Goal: Task Accomplishment & Management: Manage account settings

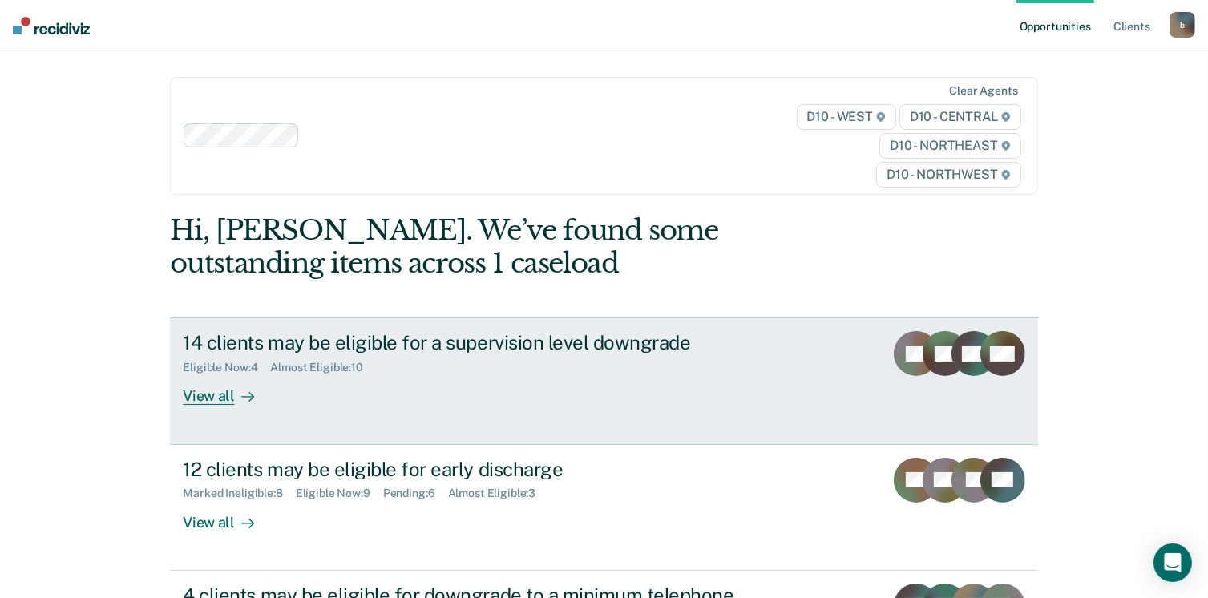
click at [196, 395] on div "View all" at bounding box center [228, 389] width 90 height 31
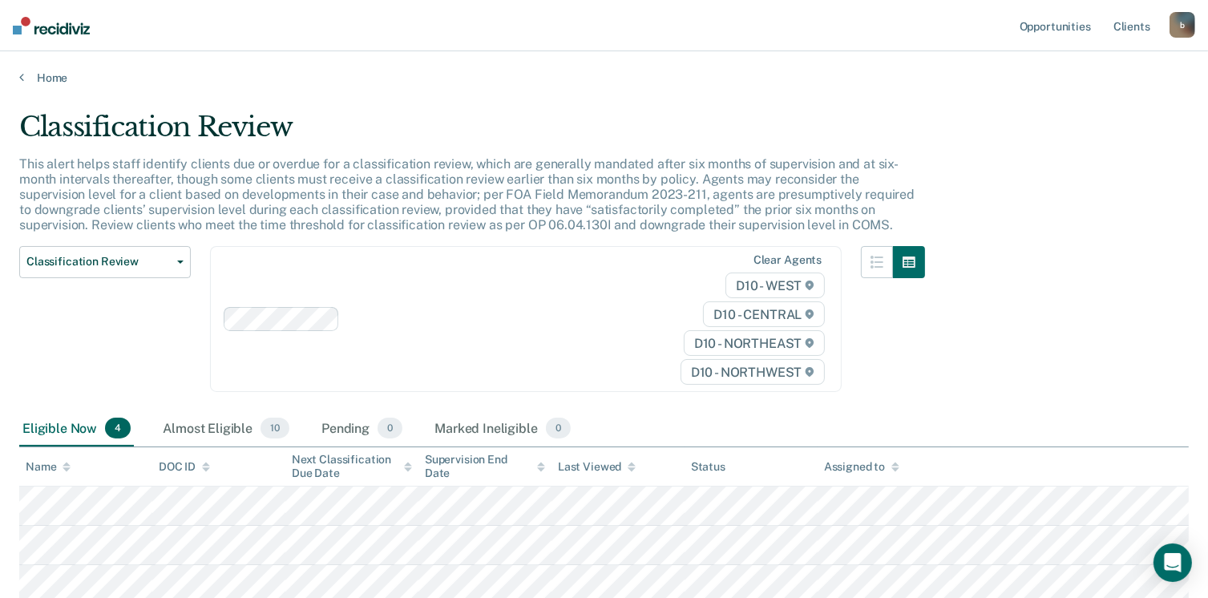
scroll to position [159, 0]
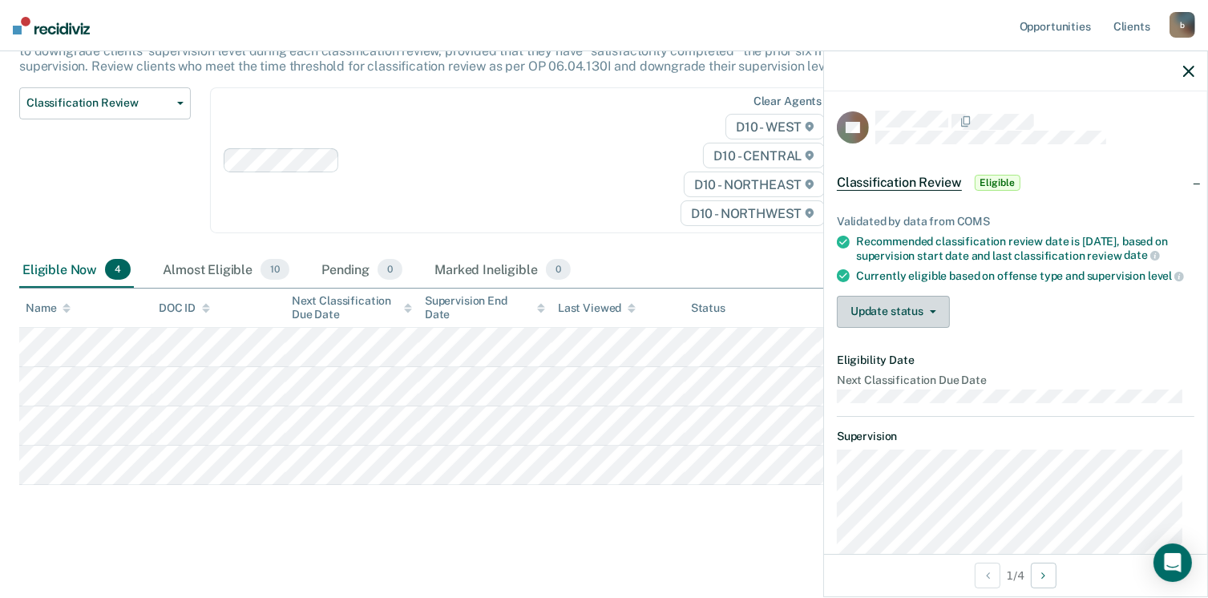
click at [907, 328] on button "Update status" at bounding box center [893, 312] width 113 height 32
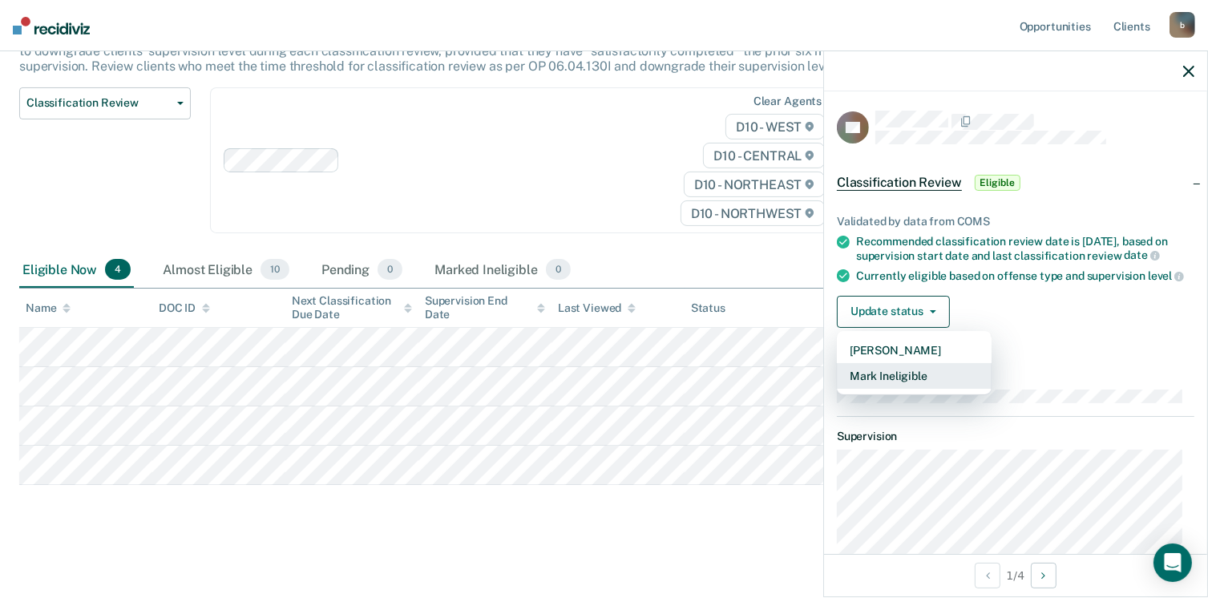
click at [890, 389] on button "Mark Ineligible" at bounding box center [914, 376] width 155 height 26
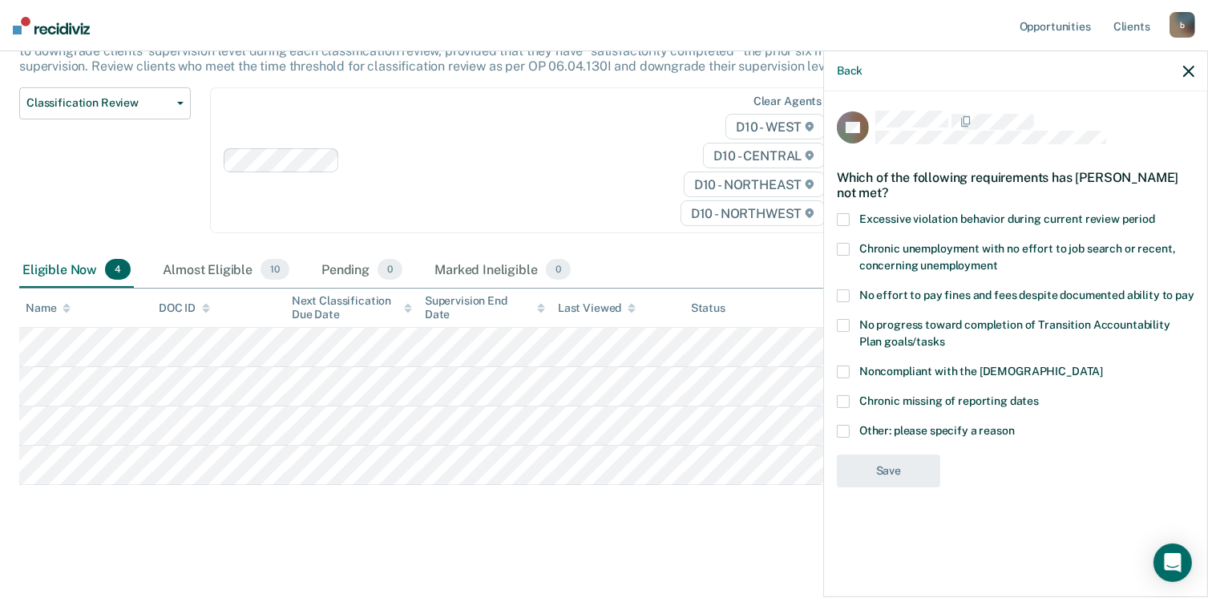
click at [847, 369] on span at bounding box center [843, 371] width 13 height 13
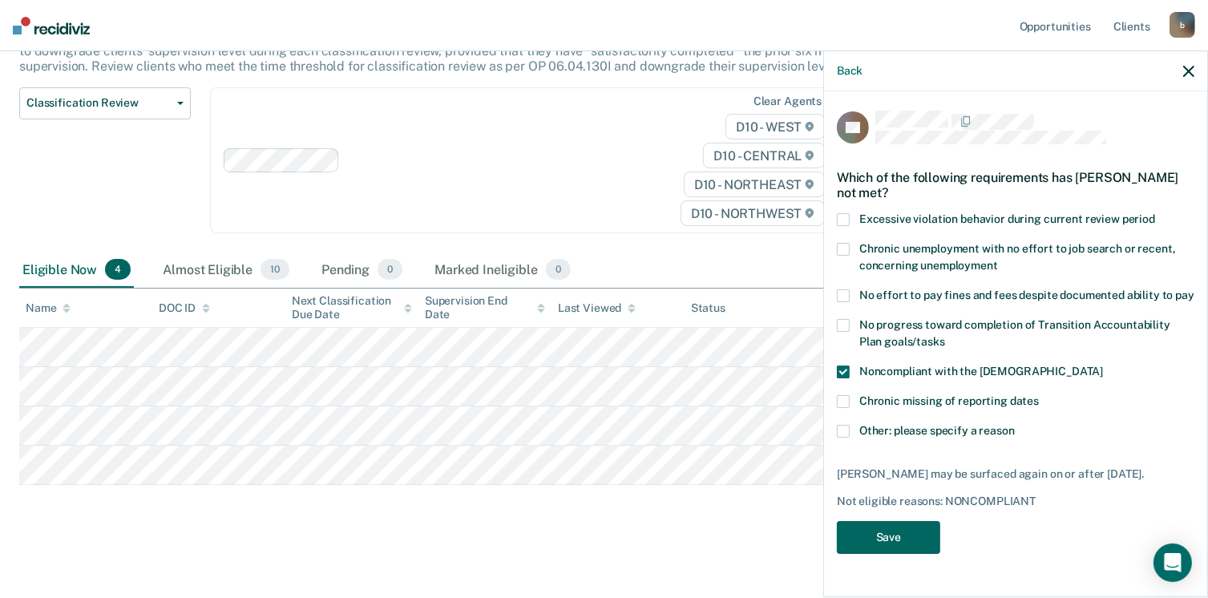
click at [910, 524] on button "Save" at bounding box center [888, 537] width 103 height 33
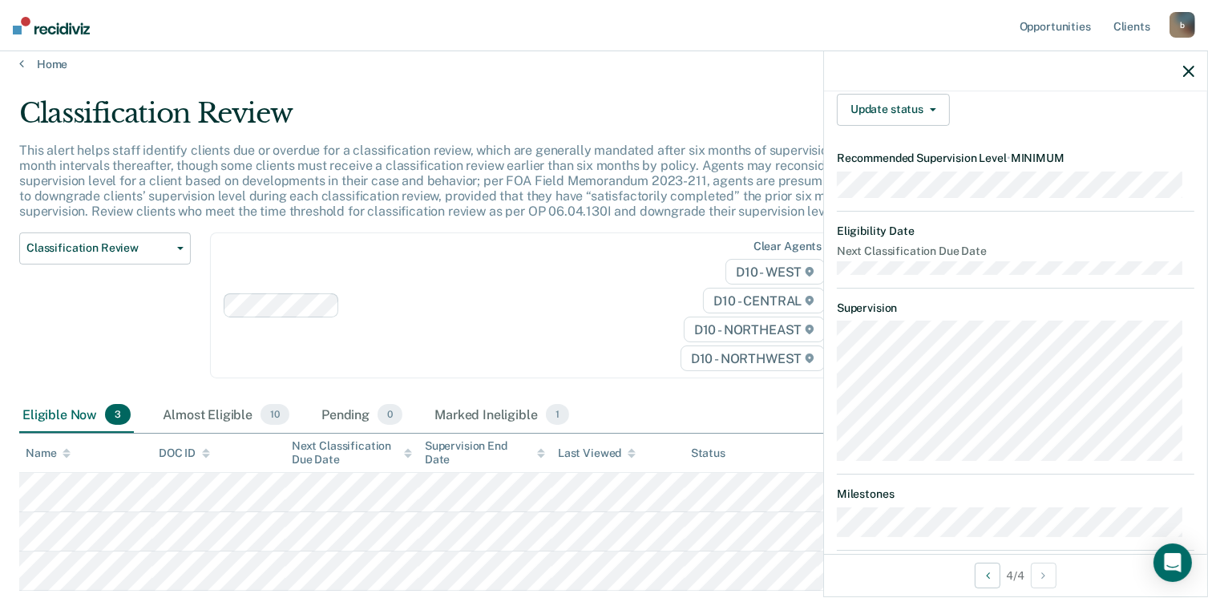
scroll to position [0, 0]
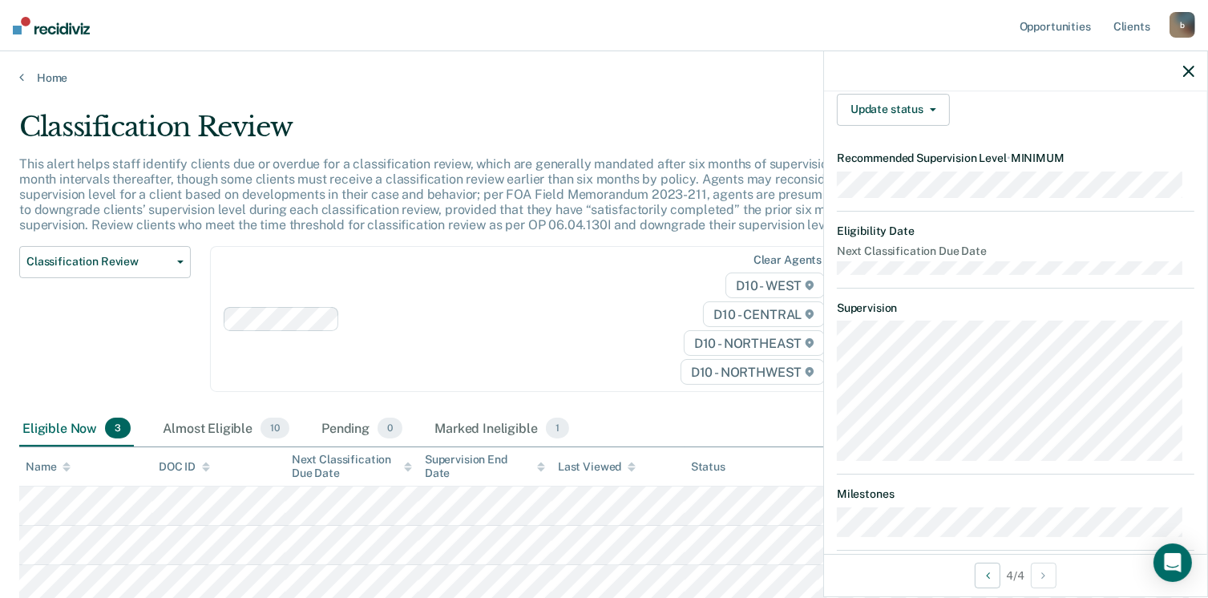
click at [1184, 65] on button "button" at bounding box center [1188, 71] width 11 height 14
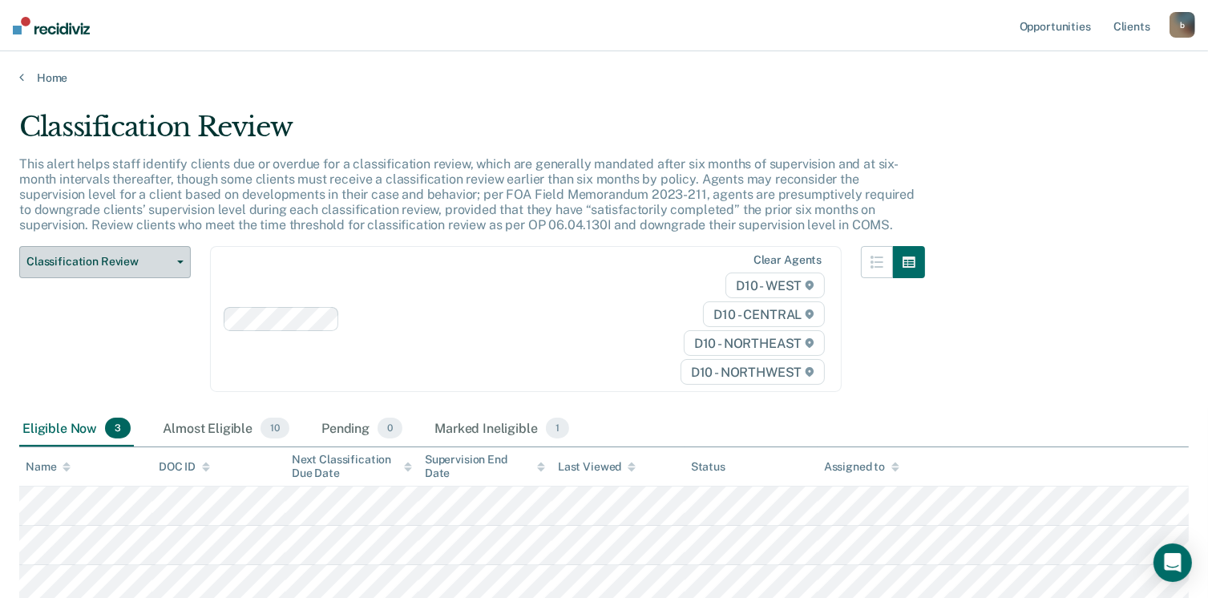
click at [148, 258] on span "Classification Review" at bounding box center [98, 262] width 144 height 14
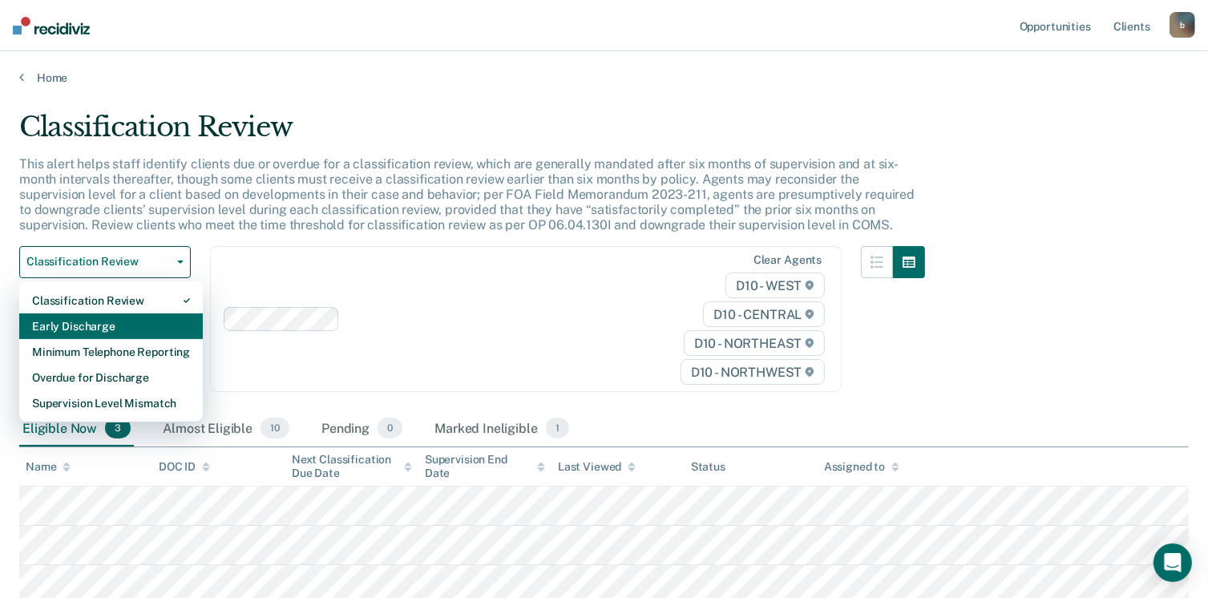
click at [113, 325] on div "Early Discharge" at bounding box center [111, 326] width 158 height 26
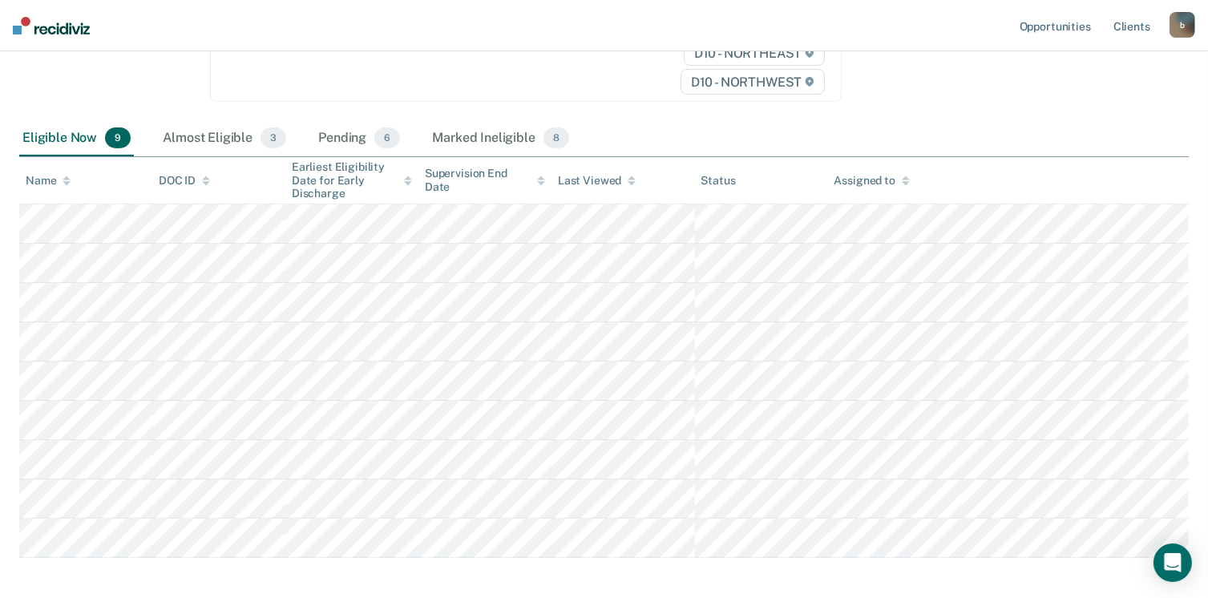
scroll to position [321, 0]
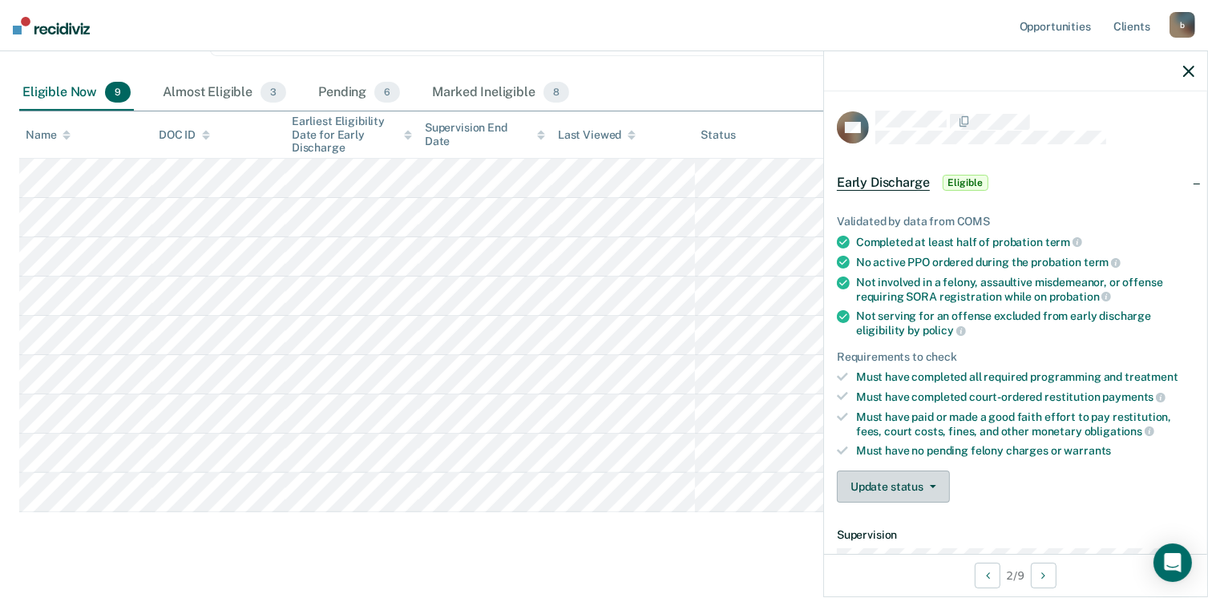
click at [927, 482] on button "Update status" at bounding box center [893, 486] width 113 height 32
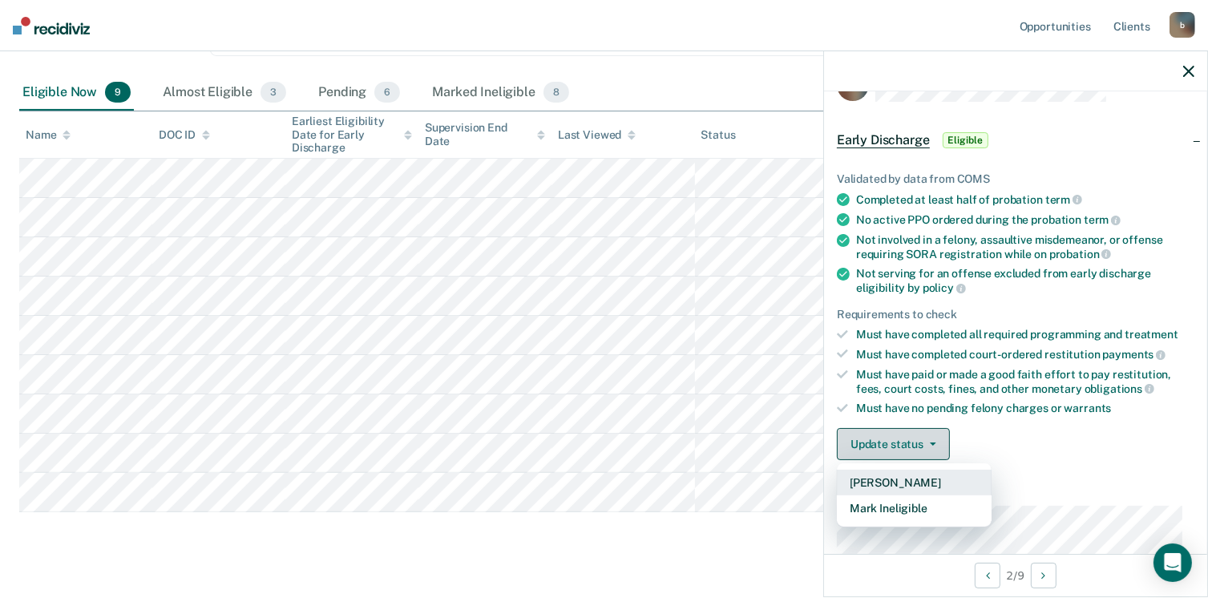
scroll to position [160, 0]
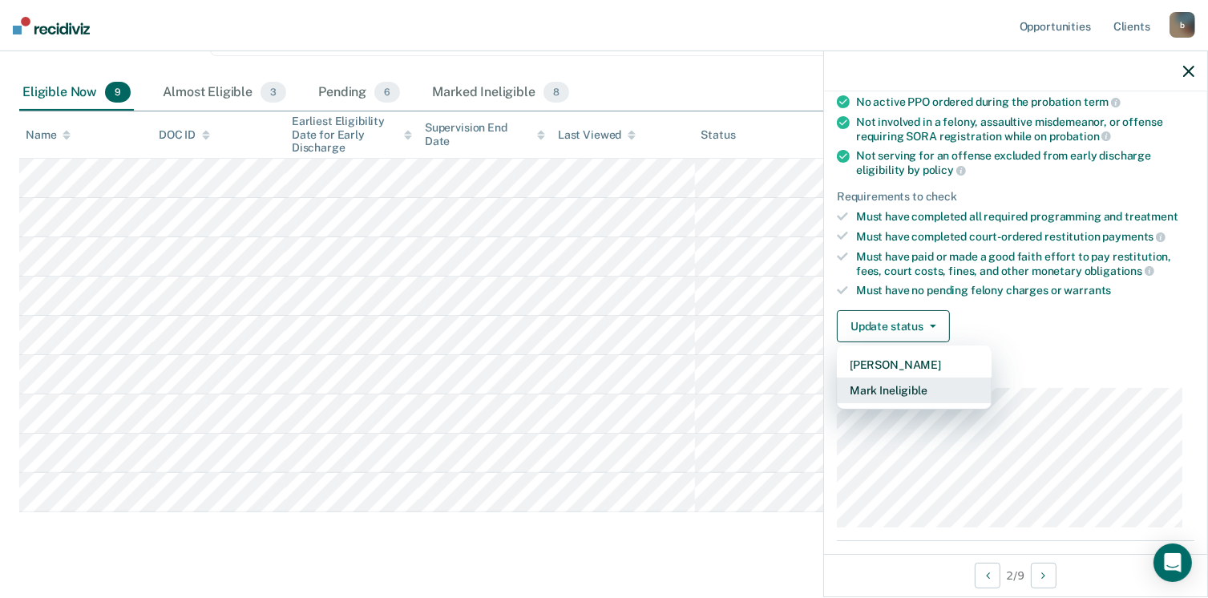
click at [925, 384] on button "Mark Ineligible" at bounding box center [914, 390] width 155 height 26
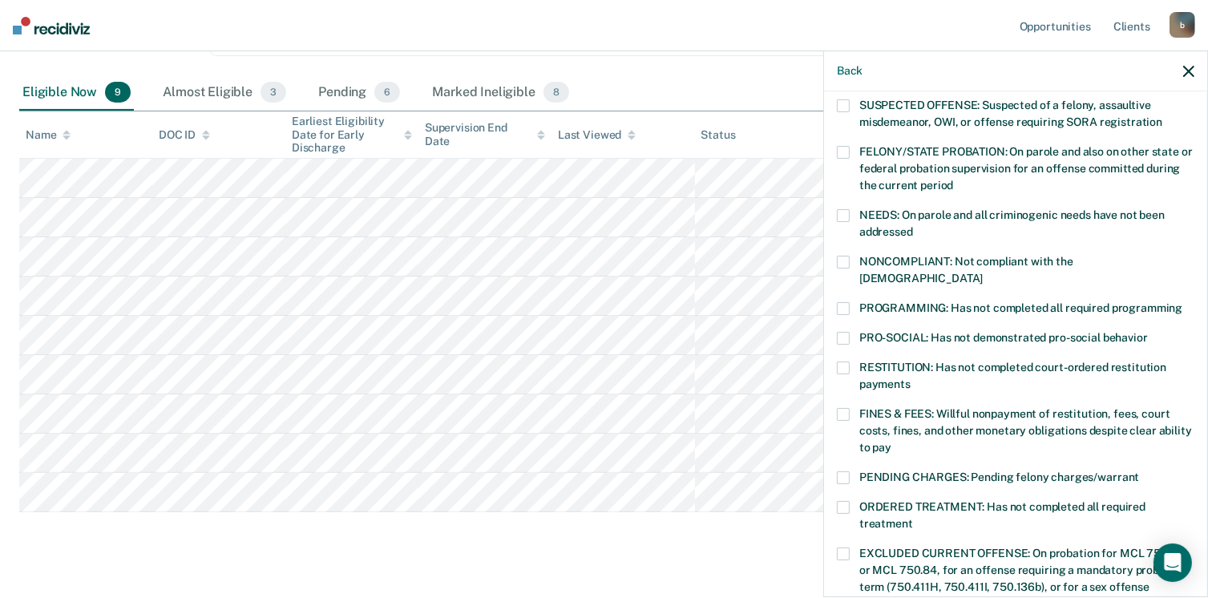
click at [848, 261] on span at bounding box center [843, 262] width 13 height 13
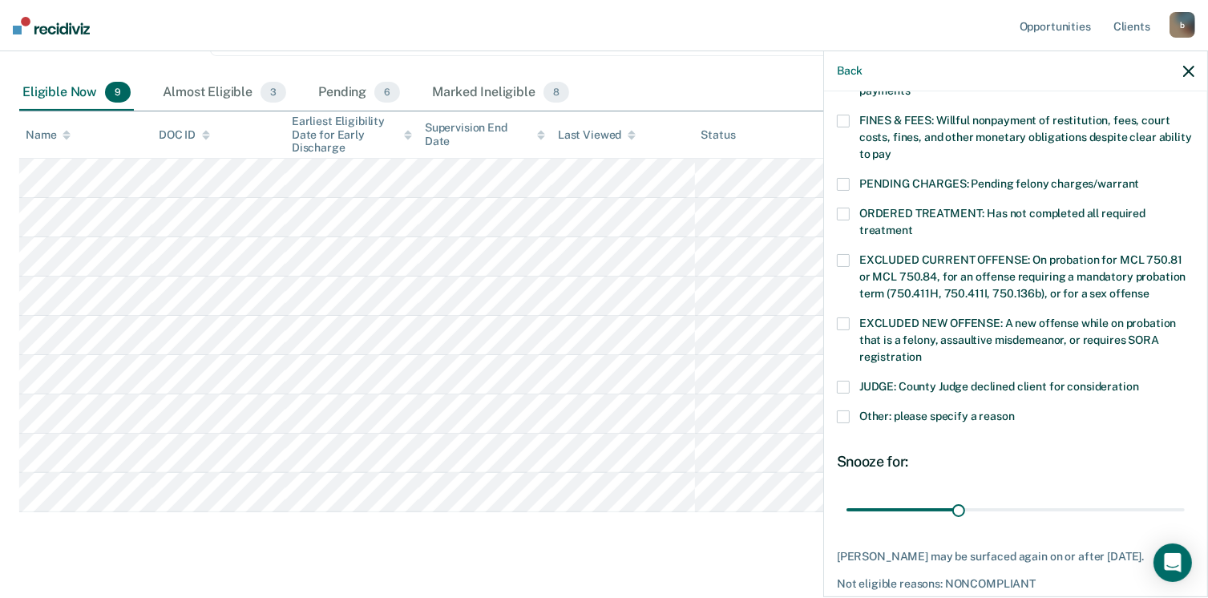
scroll to position [481, 0]
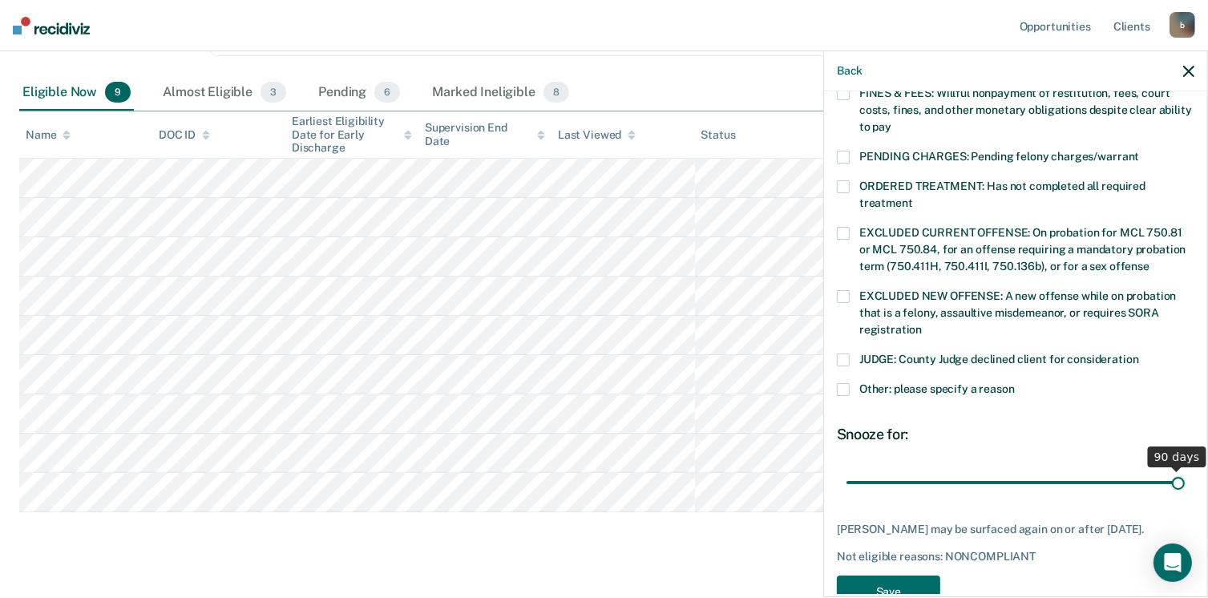
drag, startPoint x: 958, startPoint y: 466, endPoint x: 1155, endPoint y: 474, distance: 197.3
type input "90"
click at [1184, 469] on input "range" at bounding box center [1015, 483] width 338 height 28
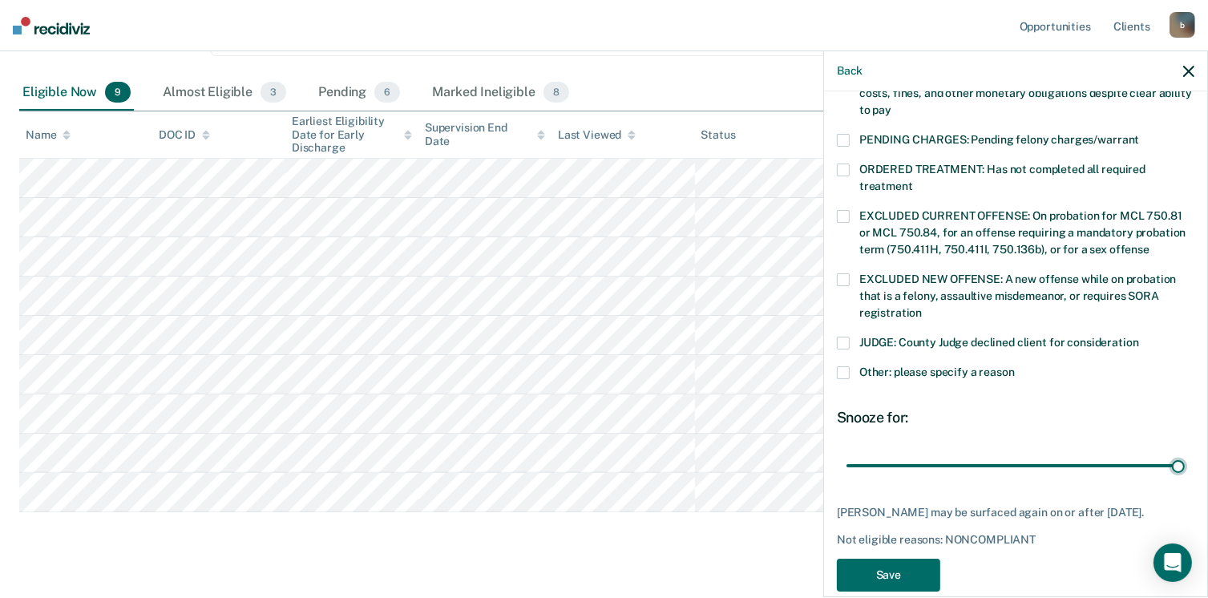
scroll to position [505, 0]
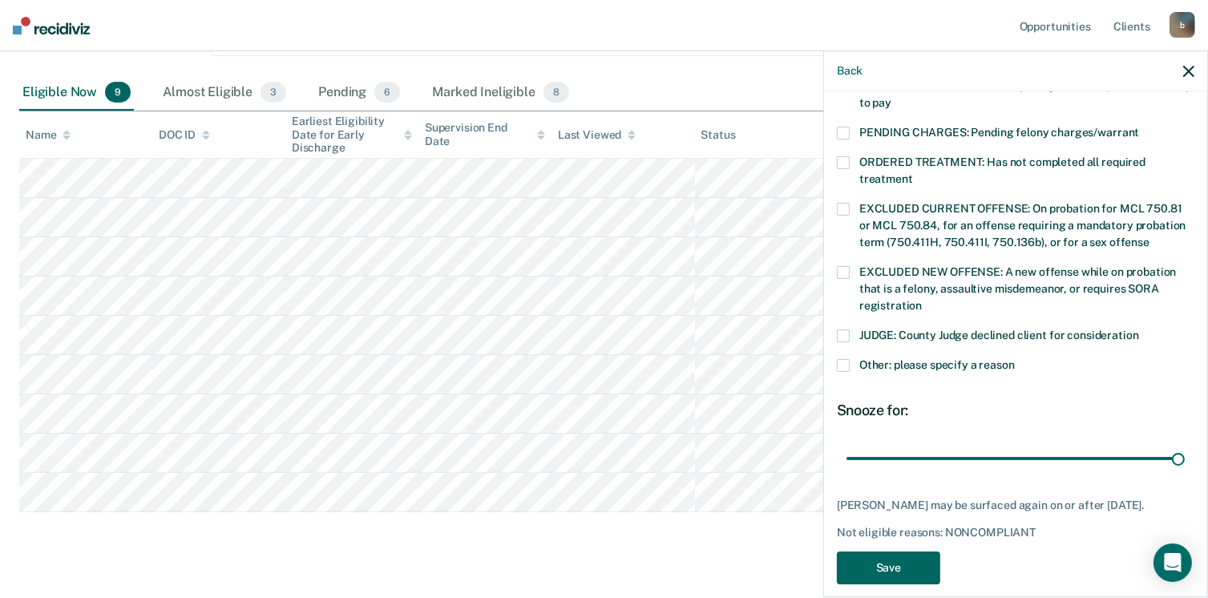
click at [908, 551] on button "Save" at bounding box center [888, 567] width 103 height 33
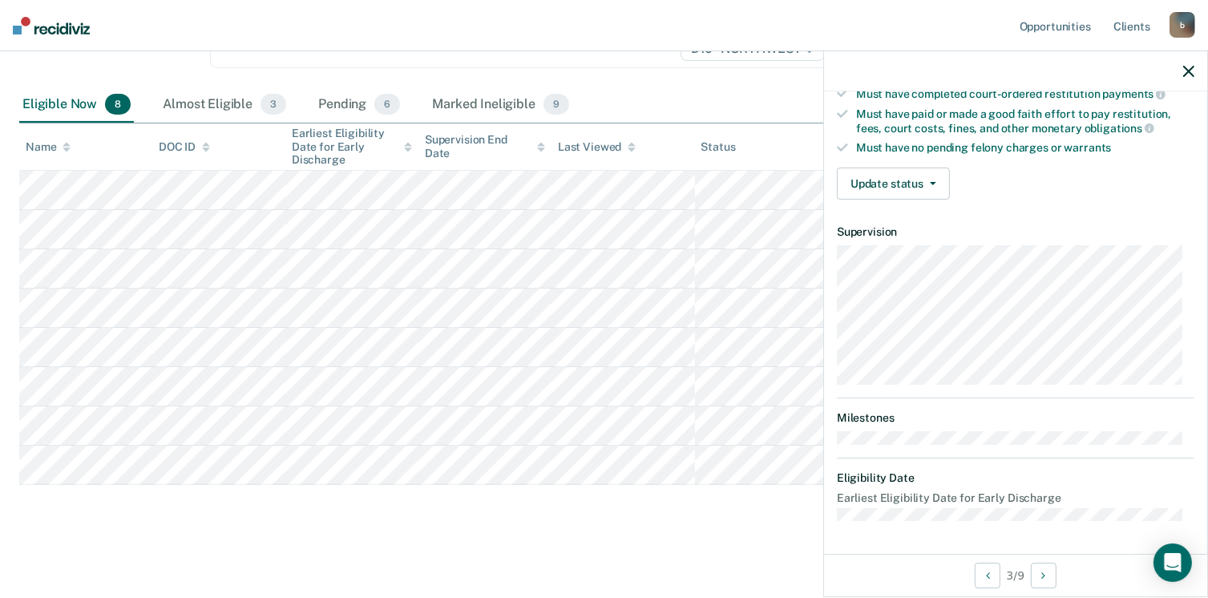
scroll to position [296, 0]
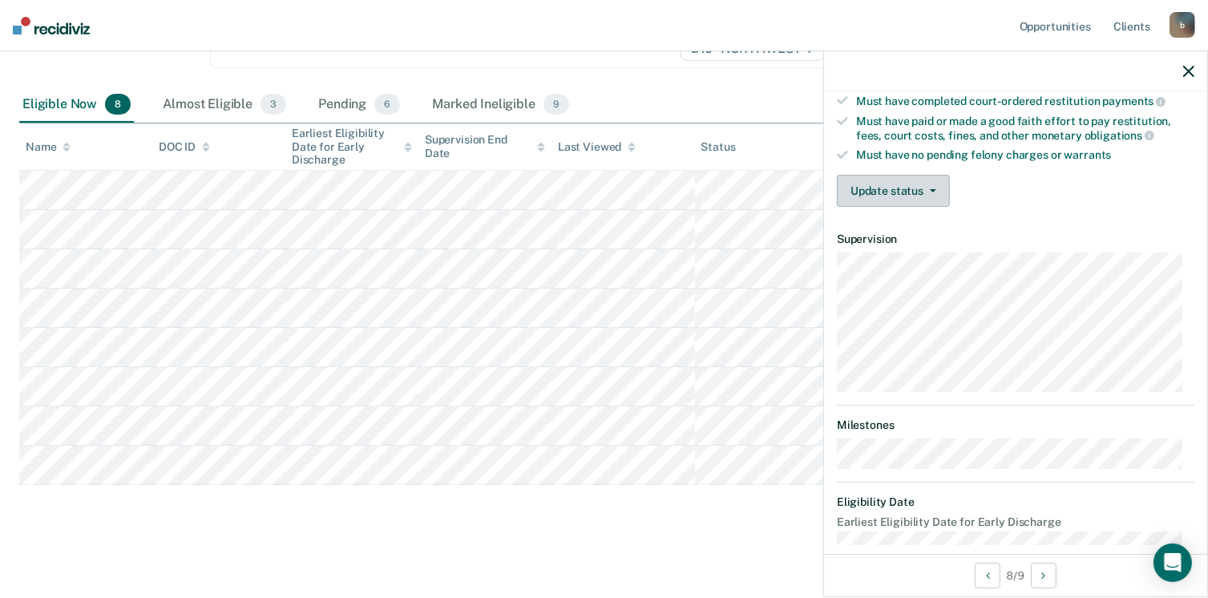
click at [922, 181] on button "Update status" at bounding box center [893, 191] width 113 height 32
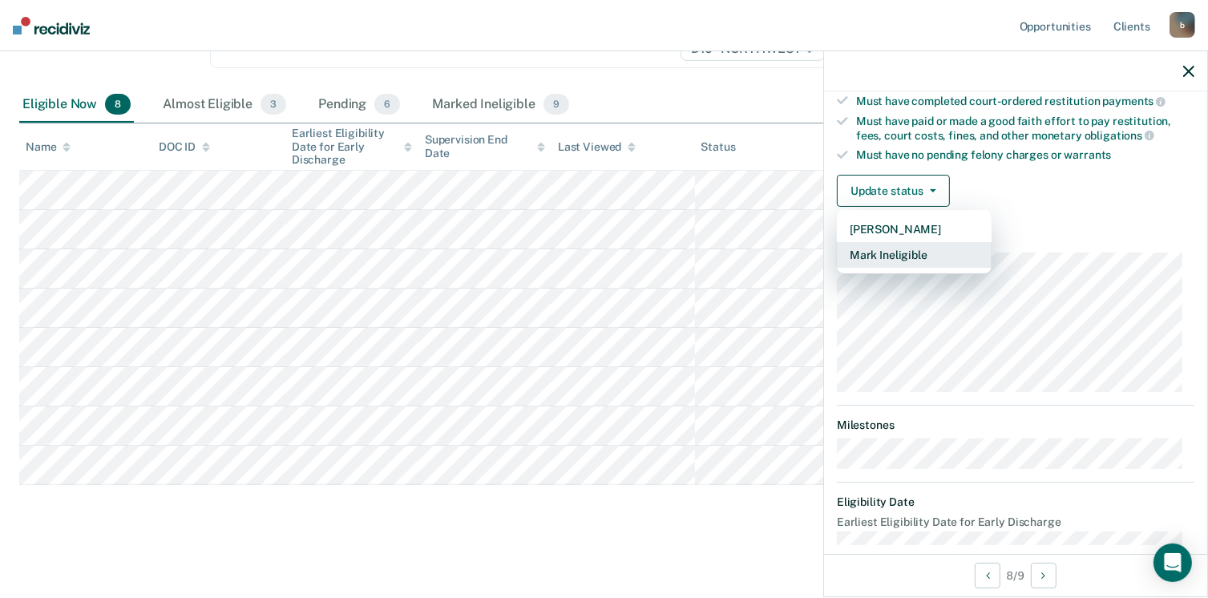
click at [907, 247] on button "Mark Ineligible" at bounding box center [914, 255] width 155 height 26
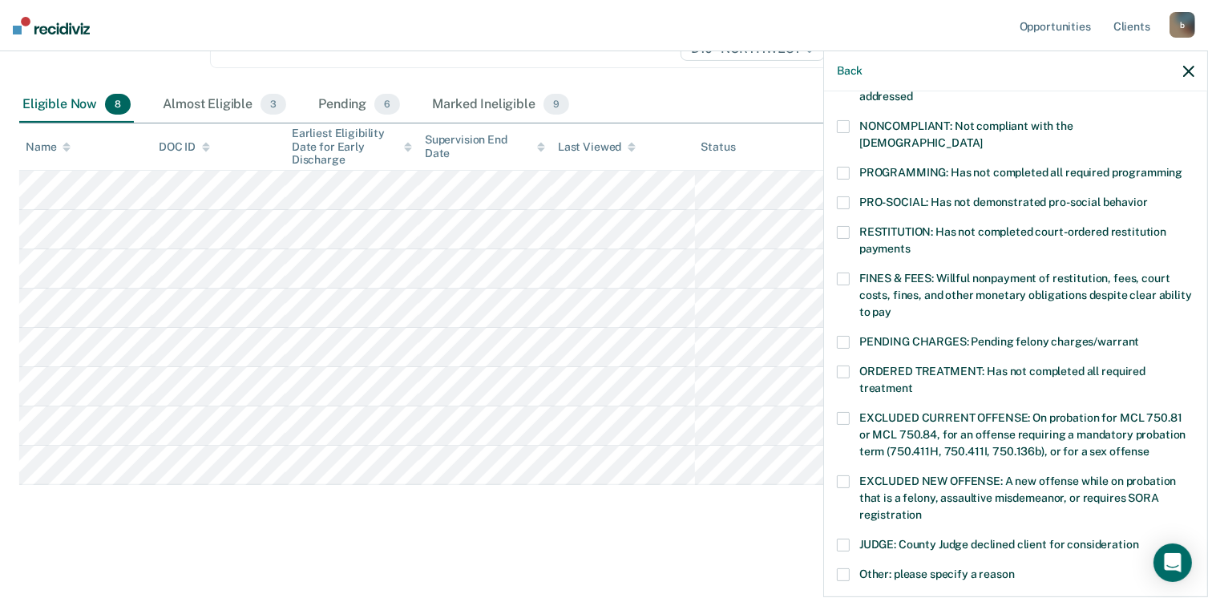
click at [848, 120] on span at bounding box center [843, 126] width 13 height 13
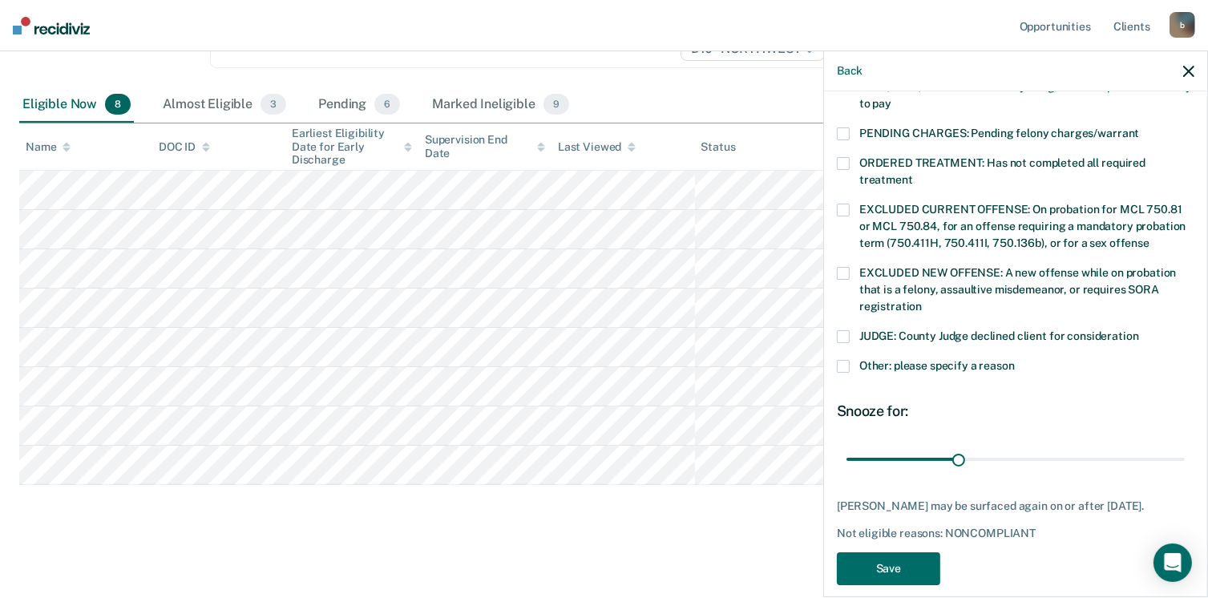
scroll to position [505, 0]
drag, startPoint x: 951, startPoint y: 438, endPoint x: 1178, endPoint y: 438, distance: 226.8
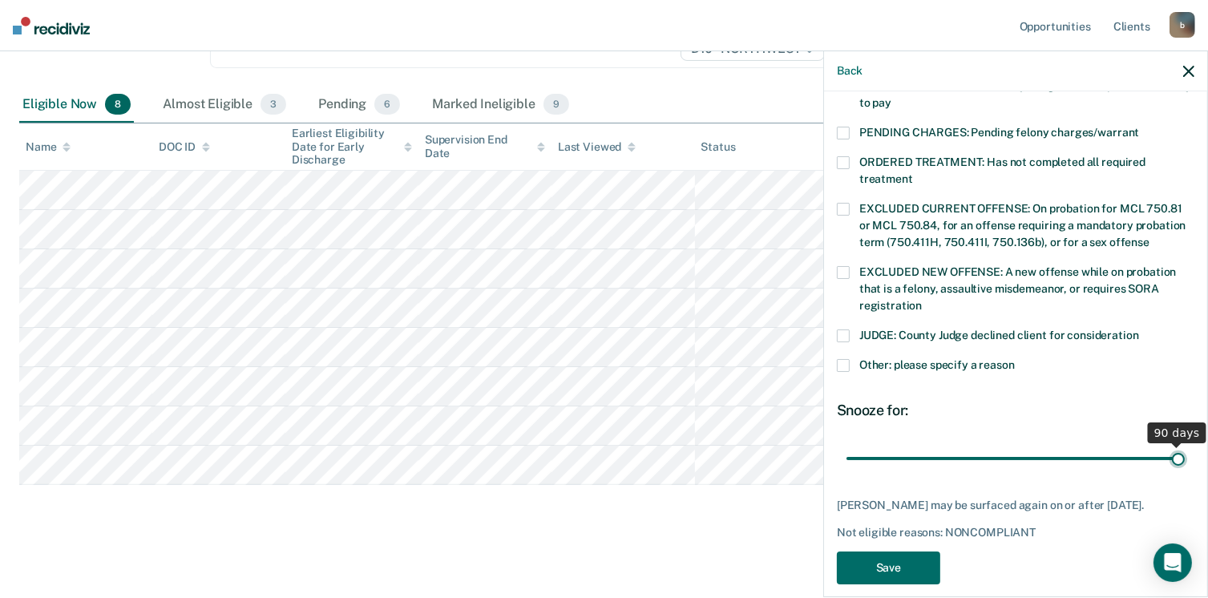
type input "90"
click at [1178, 445] on input "range" at bounding box center [1015, 459] width 338 height 28
click at [926, 555] on button "Save" at bounding box center [888, 567] width 103 height 33
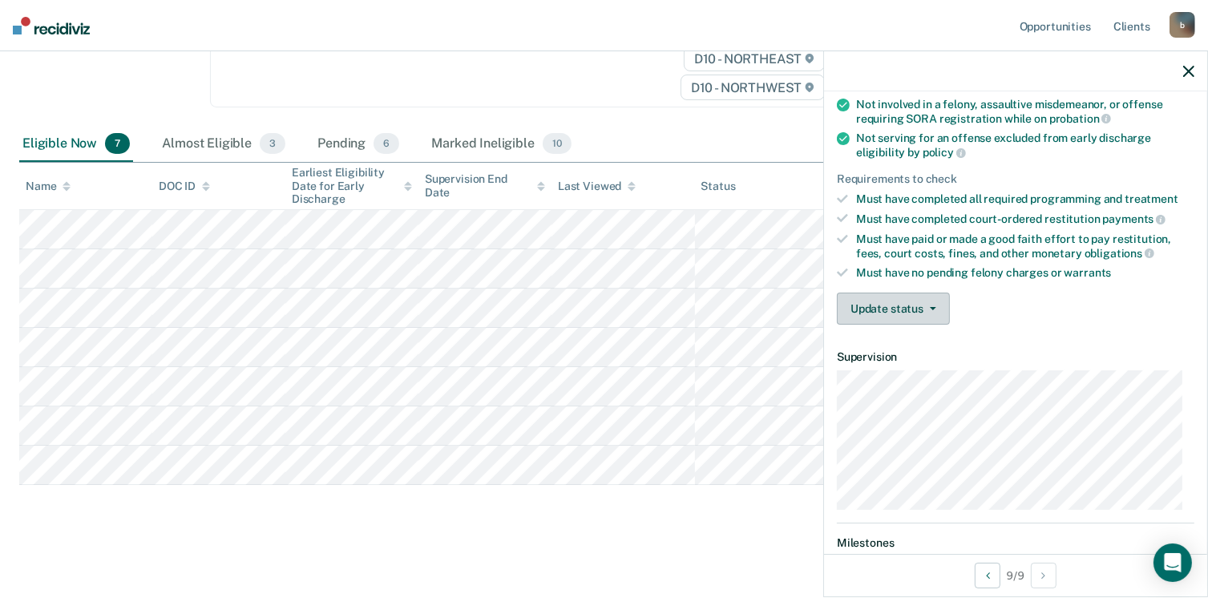
scroll to position [0, 0]
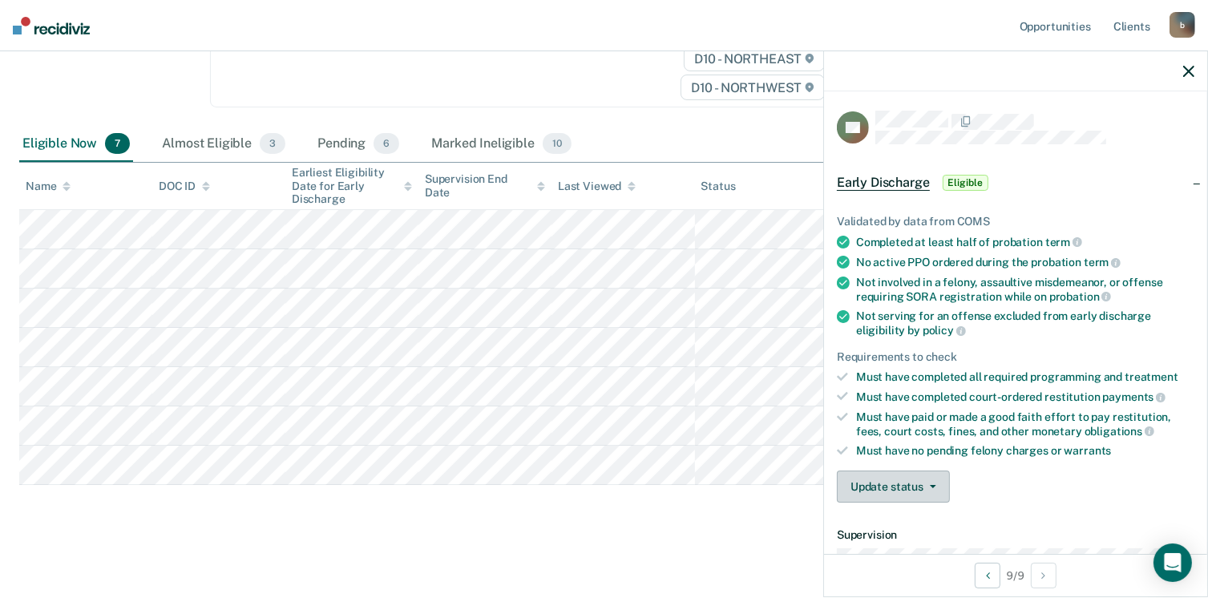
click at [886, 478] on button "Update status" at bounding box center [893, 486] width 113 height 32
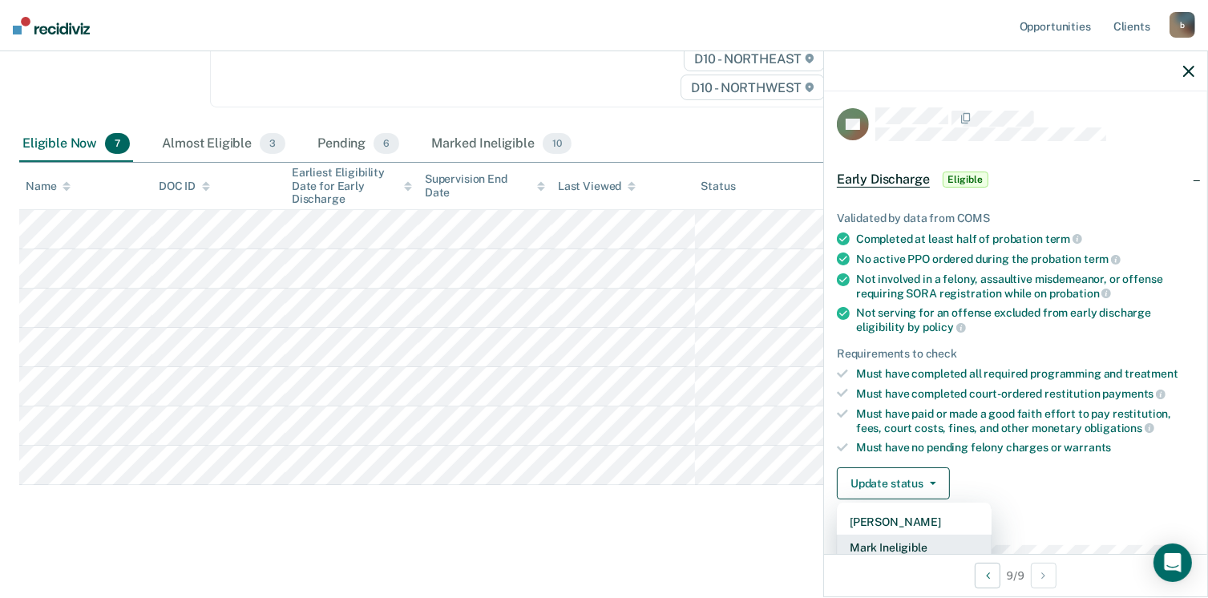
click at [894, 542] on button "Mark Ineligible" at bounding box center [914, 548] width 155 height 26
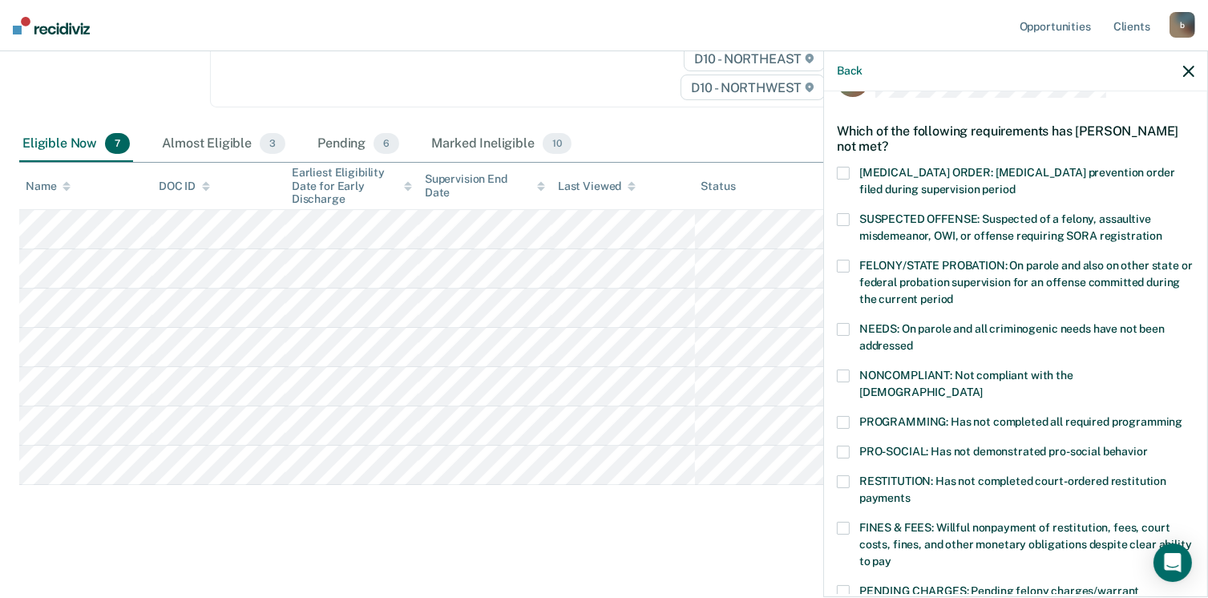
scroll to position [83, 0]
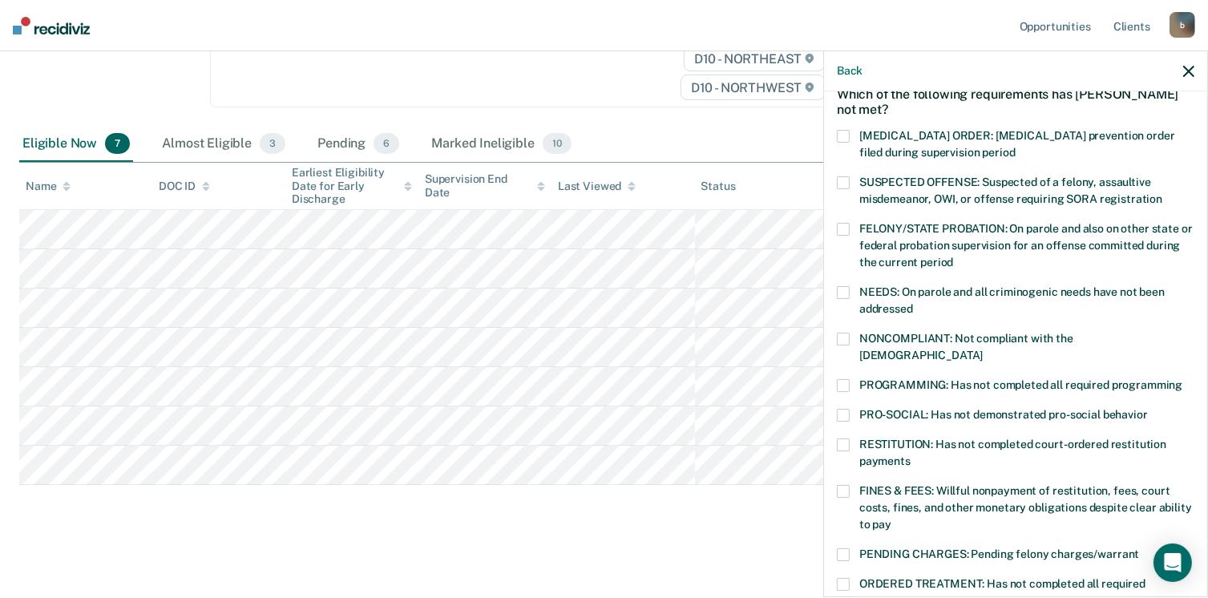
click at [846, 379] on span at bounding box center [843, 385] width 13 height 13
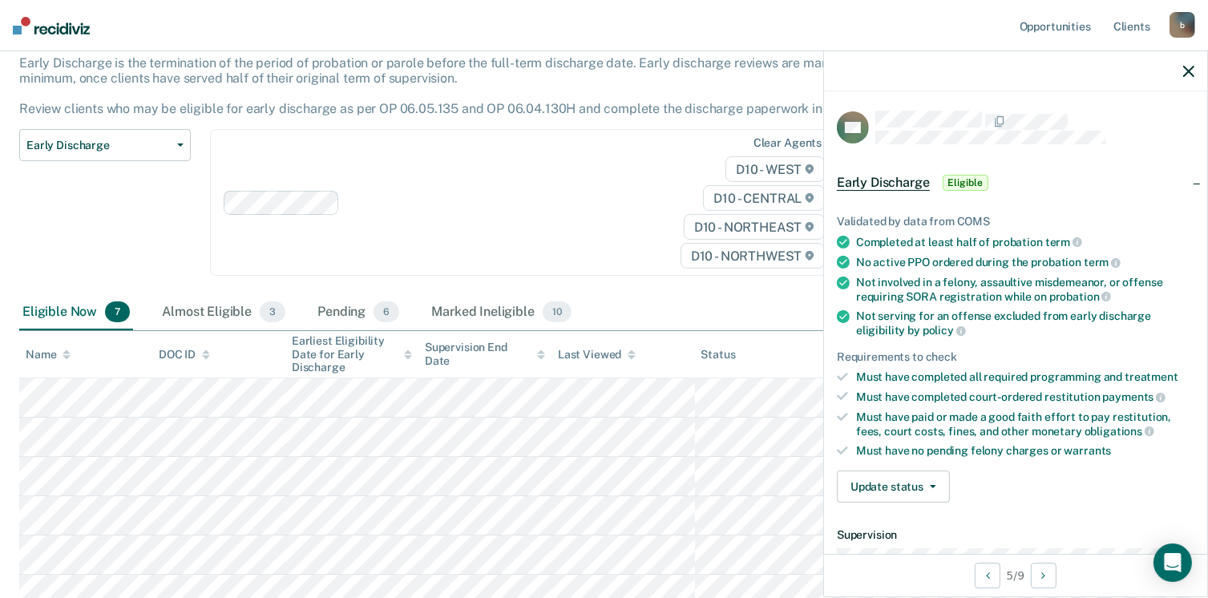
scroll to position [0, 0]
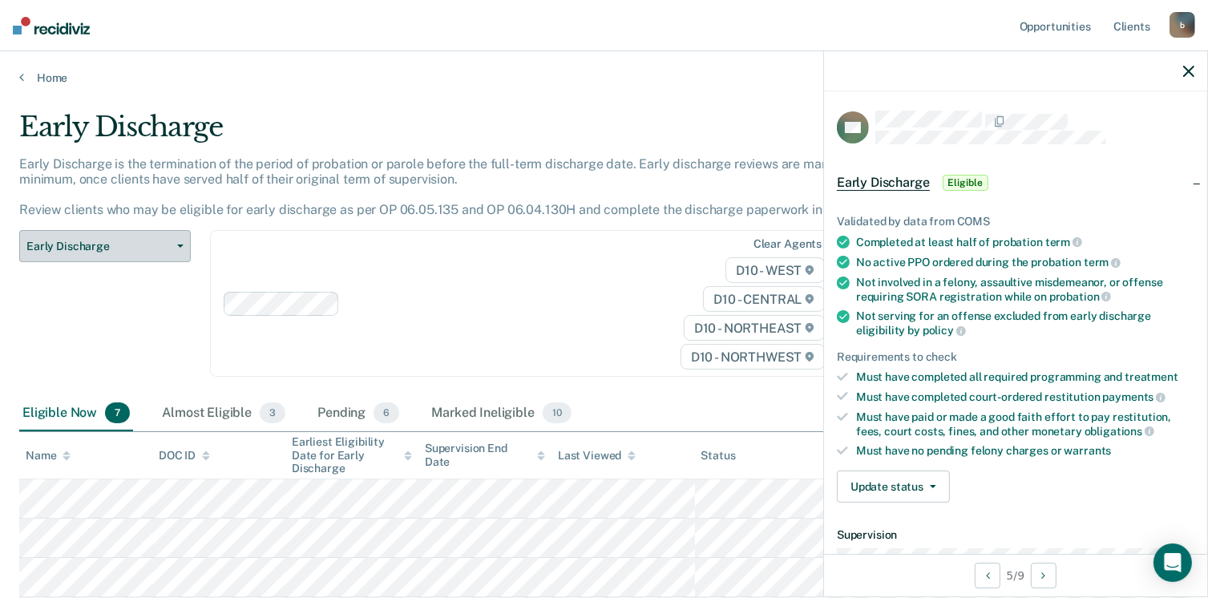
click at [175, 247] on span "button" at bounding box center [177, 245] width 13 height 3
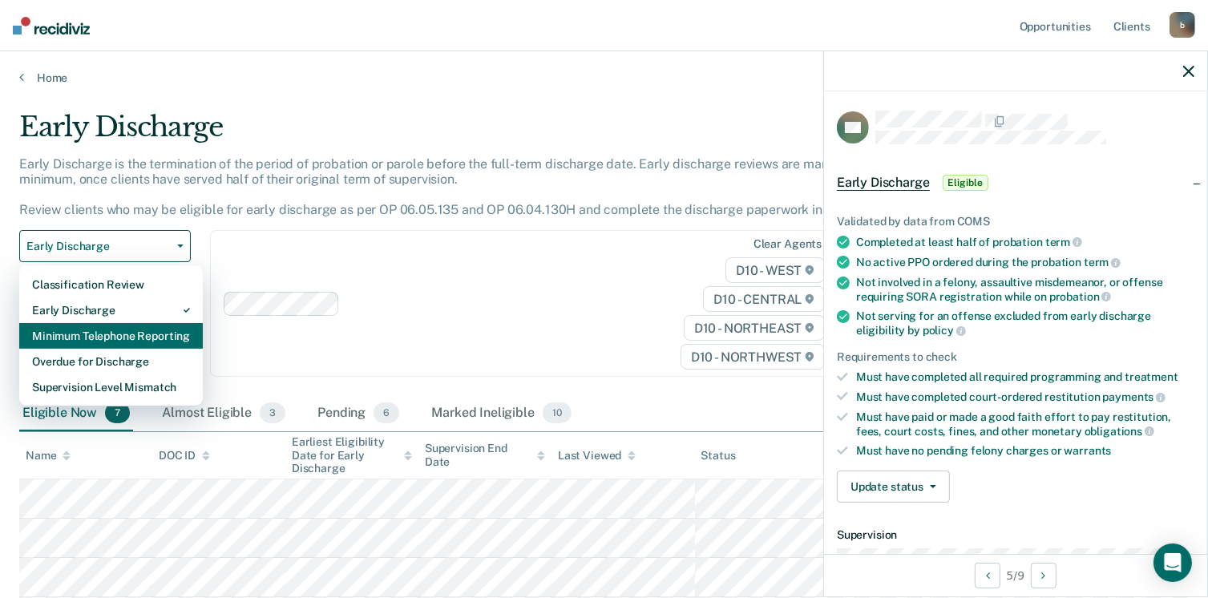
click at [163, 333] on div "Minimum Telephone Reporting" at bounding box center [111, 336] width 158 height 26
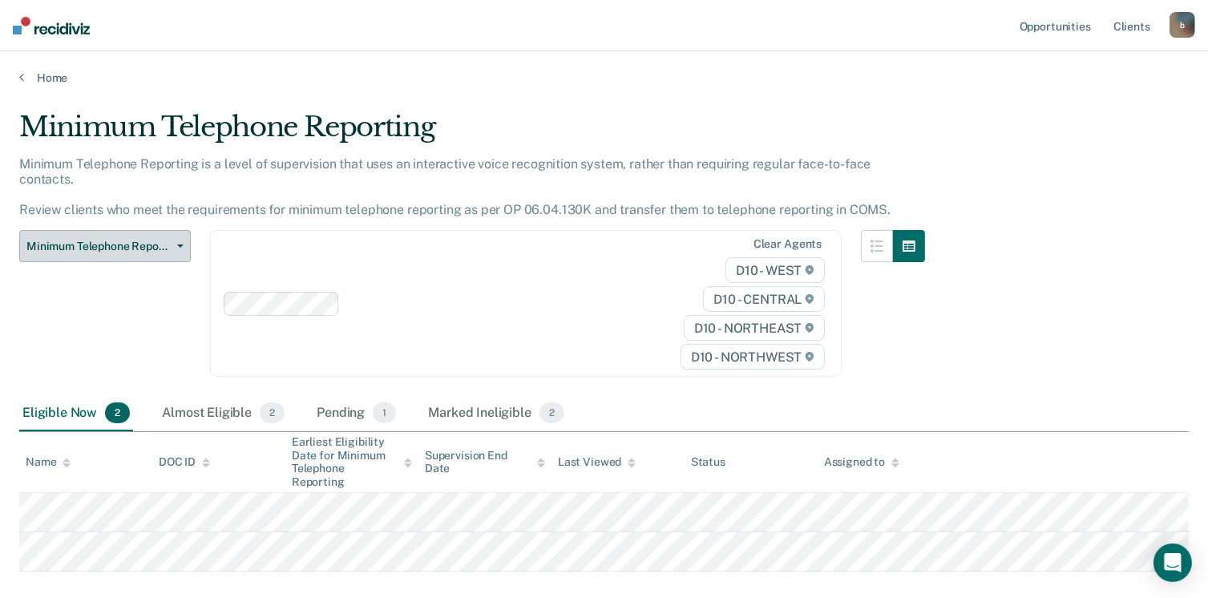
scroll to position [71, 0]
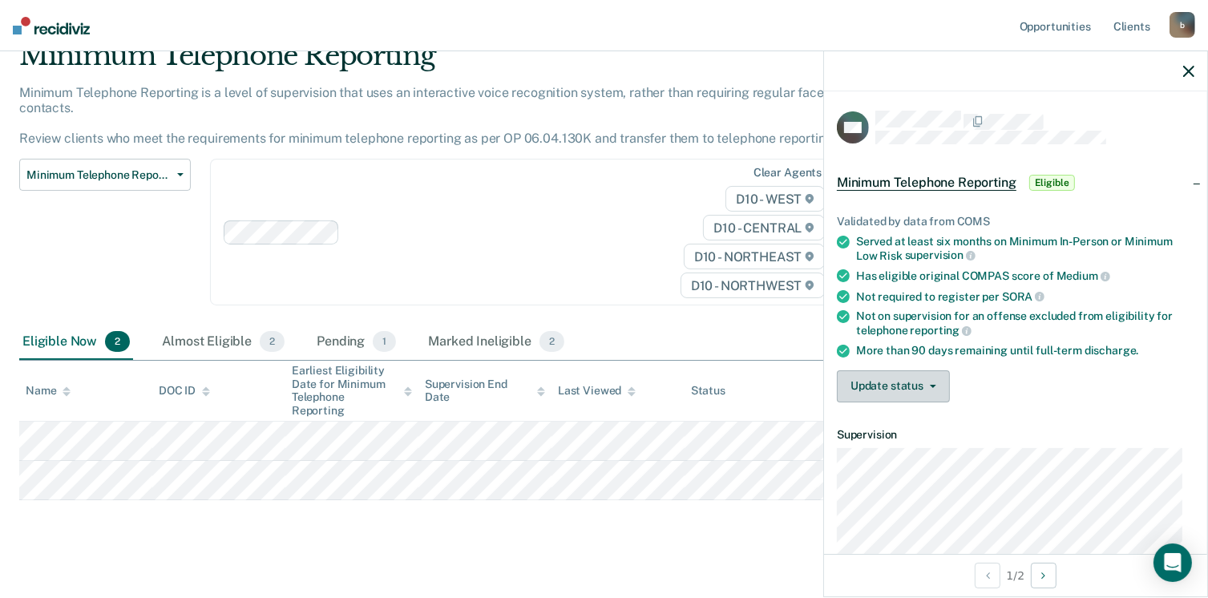
click at [870, 377] on button "Update status" at bounding box center [893, 386] width 113 height 32
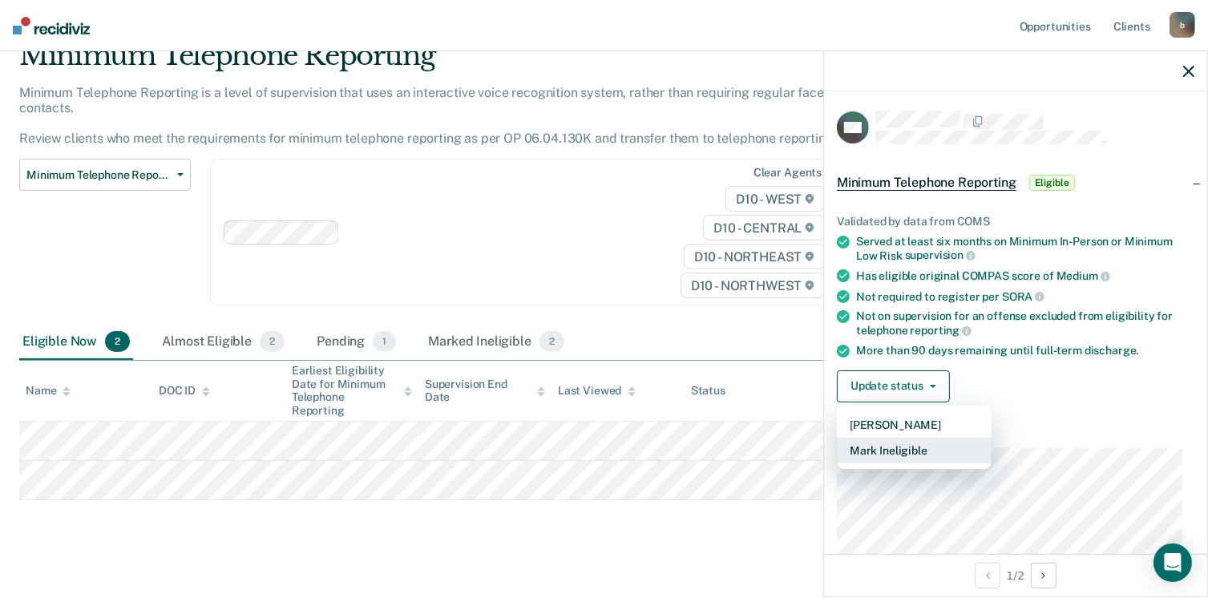
click at [869, 447] on button "Mark Ineligible" at bounding box center [914, 451] width 155 height 26
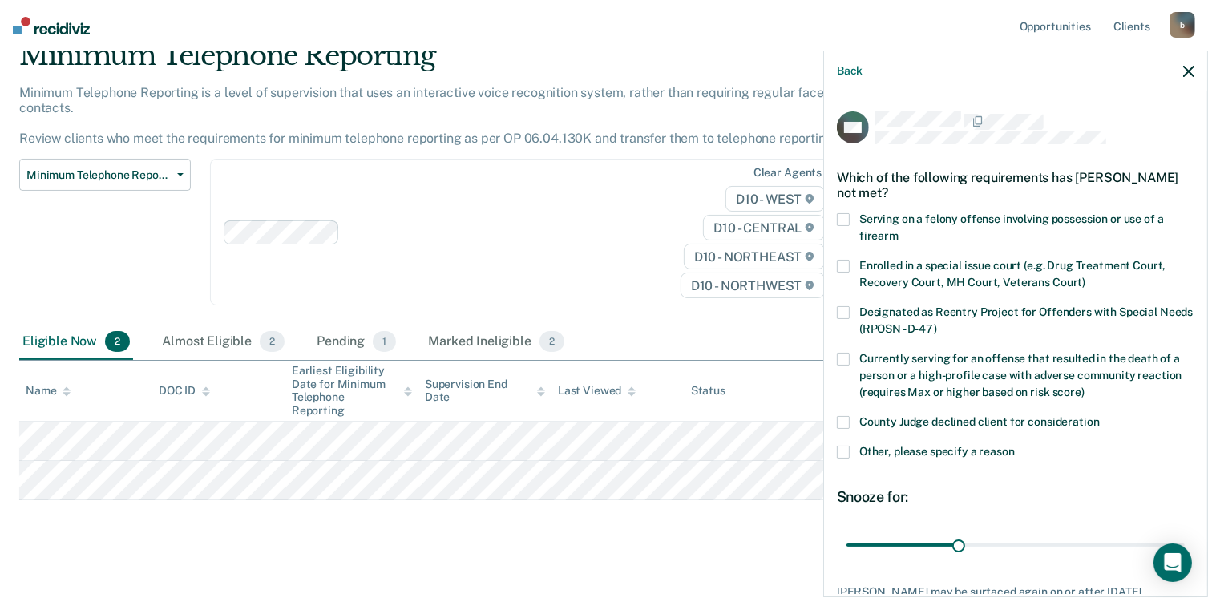
click at [843, 446] on span at bounding box center [843, 452] width 13 height 13
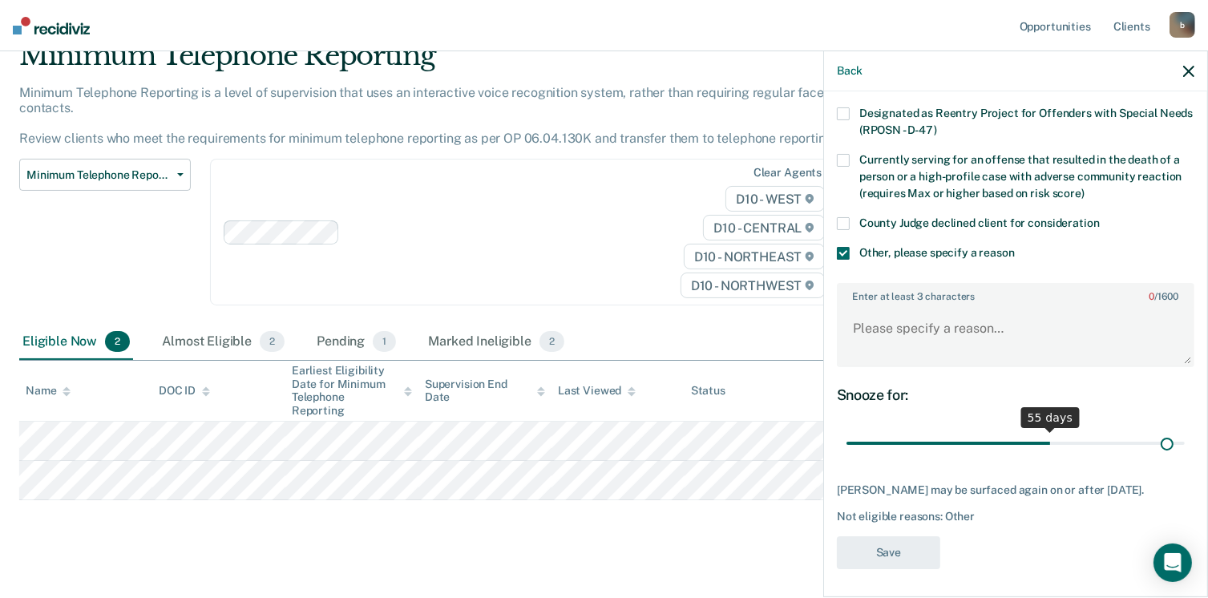
scroll to position [212, 0]
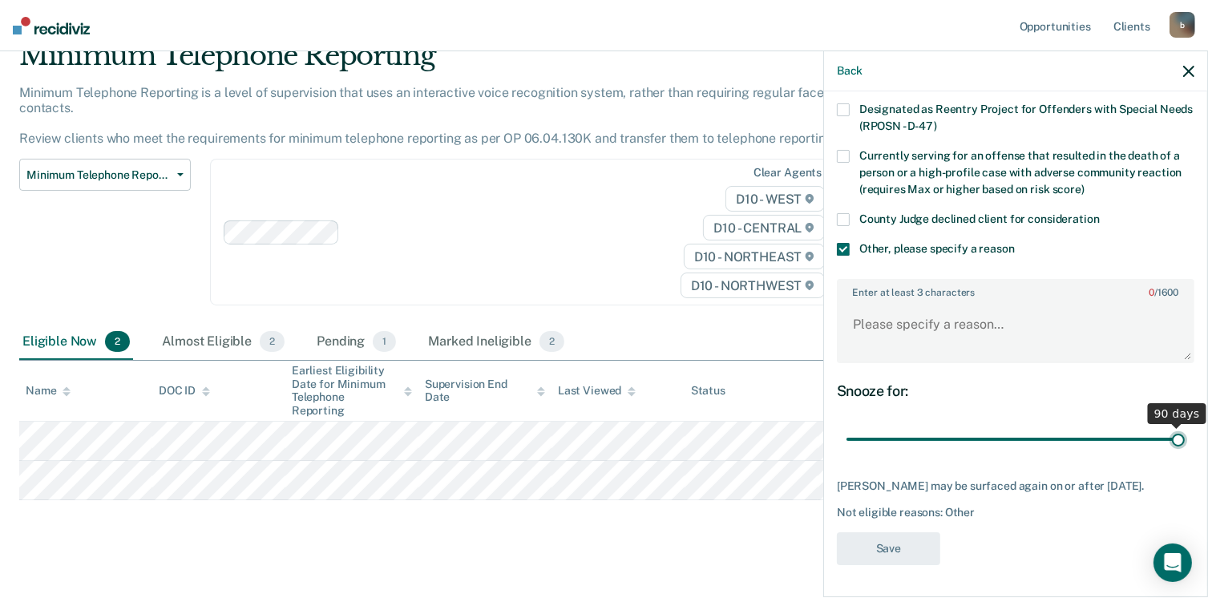
drag, startPoint x: 955, startPoint y: 429, endPoint x: 1175, endPoint y: 404, distance: 221.0
type input "90"
click at [1175, 426] on input "range" at bounding box center [1015, 440] width 338 height 28
click at [959, 305] on textarea "Enter at least 3 characters 0 / 1600" at bounding box center [1015, 331] width 354 height 59
type textarea "S"
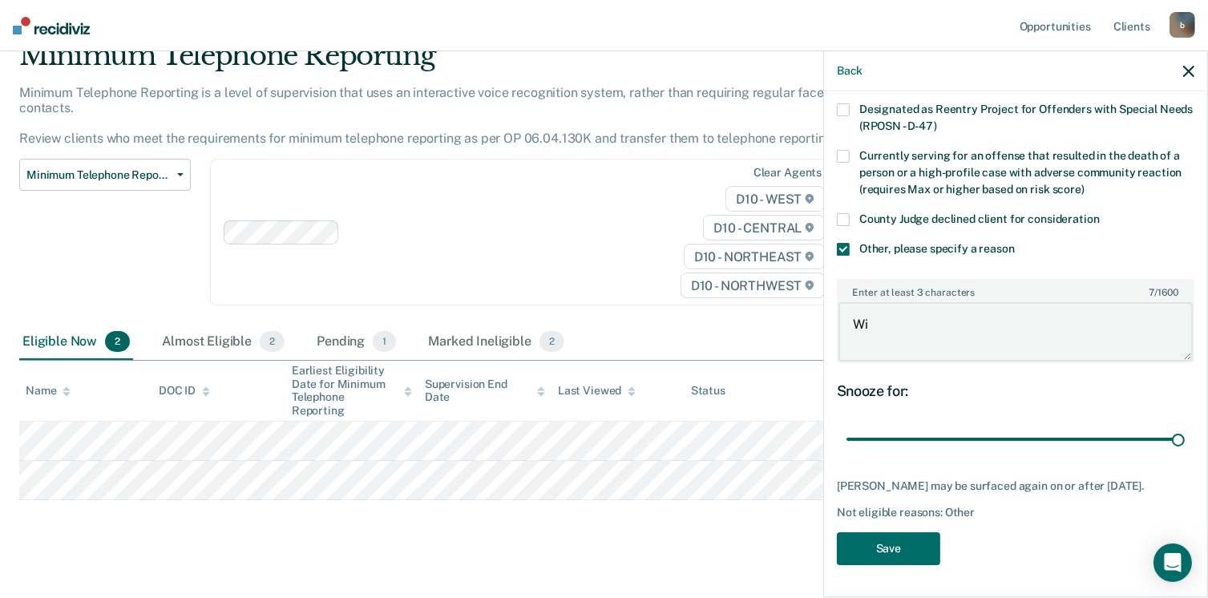
type textarea "W"
type textarea "I am going to submit an early discharge"
click at [914, 555] on button "Save" at bounding box center [888, 548] width 103 height 33
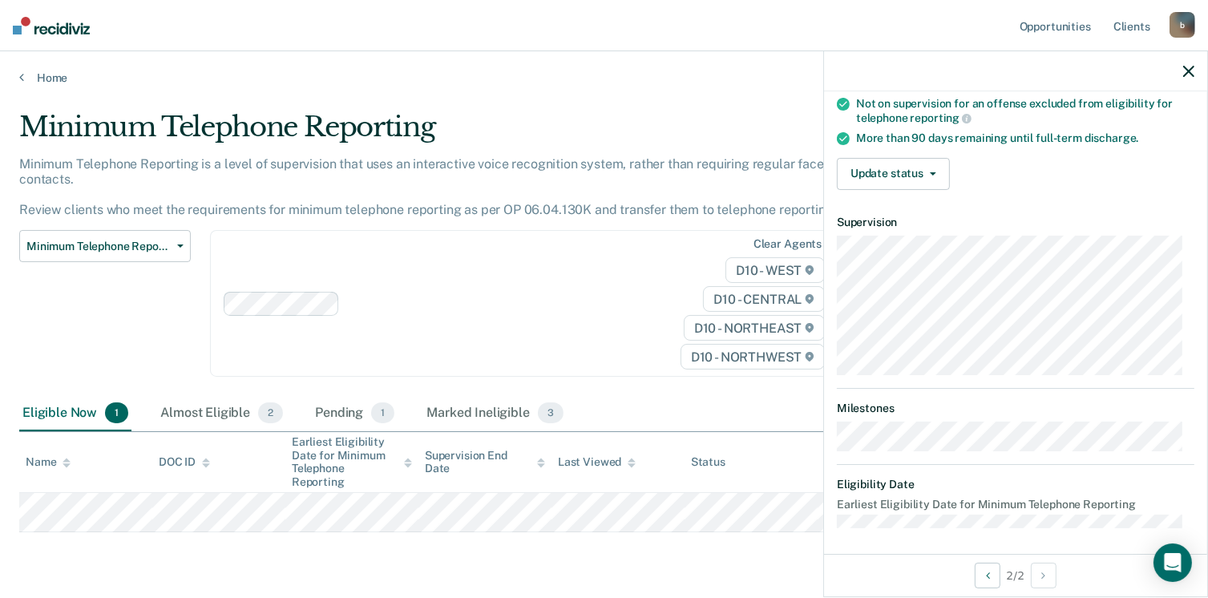
scroll to position [213, 0]
click at [43, 72] on link "Home" at bounding box center [603, 78] width 1169 height 14
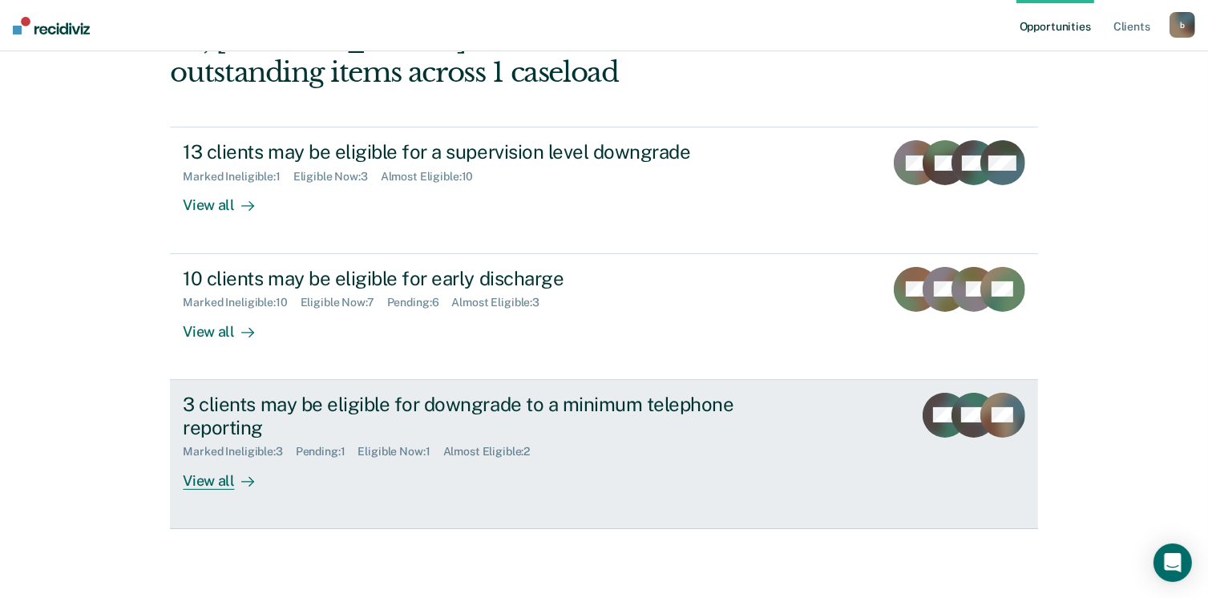
scroll to position [218, 0]
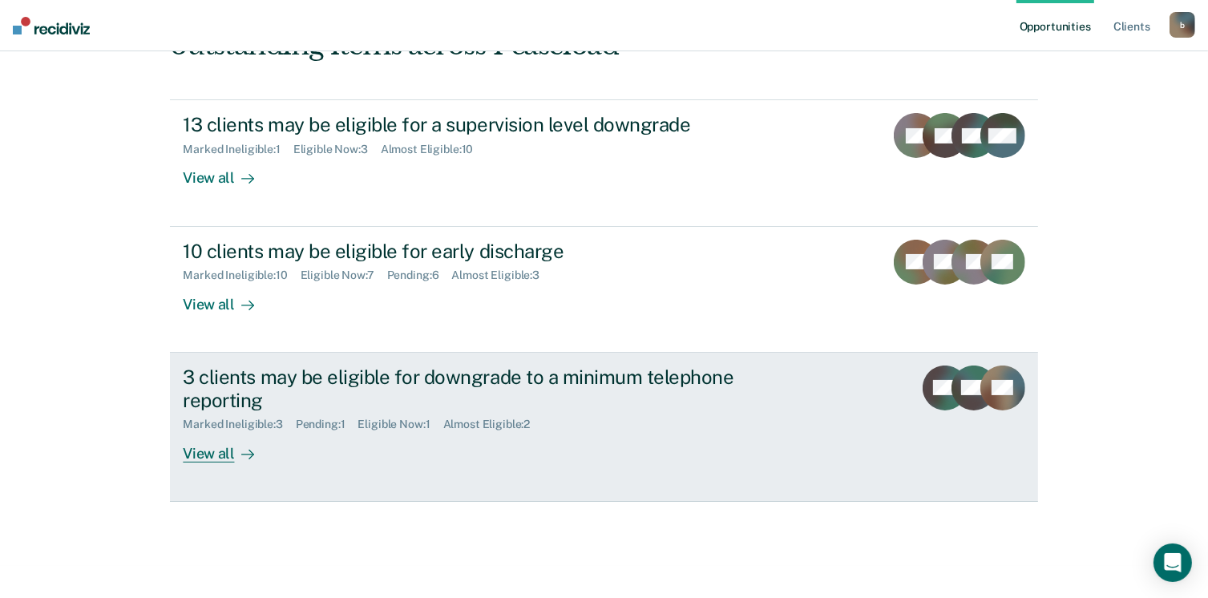
click at [197, 456] on div "View all" at bounding box center [228, 446] width 90 height 31
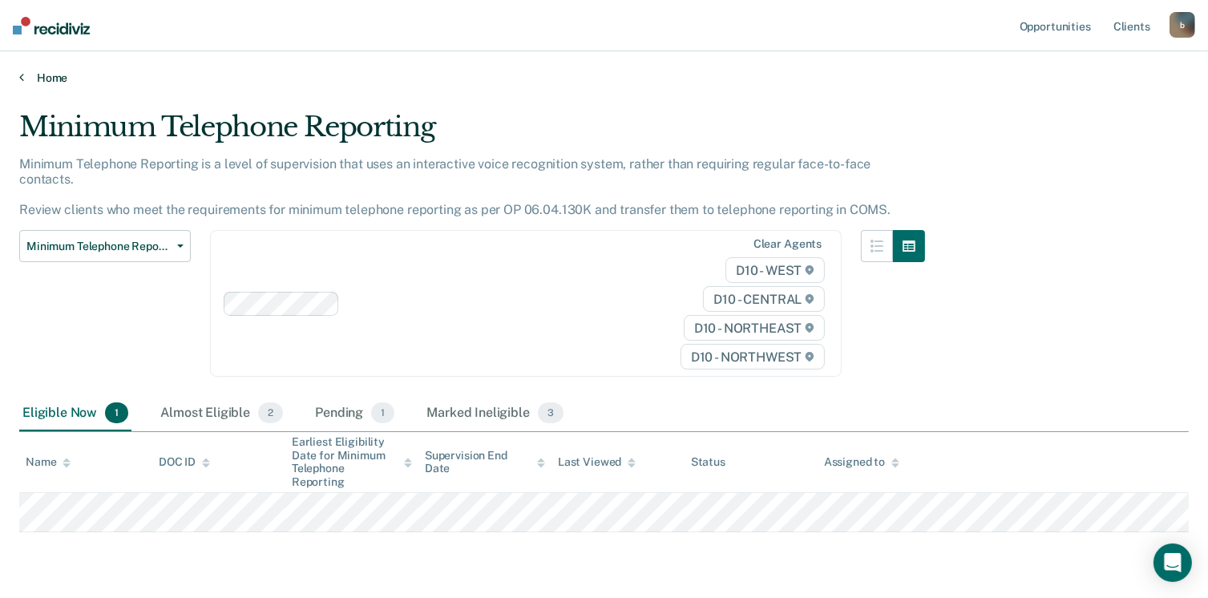
click at [45, 77] on link "Home" at bounding box center [603, 78] width 1169 height 14
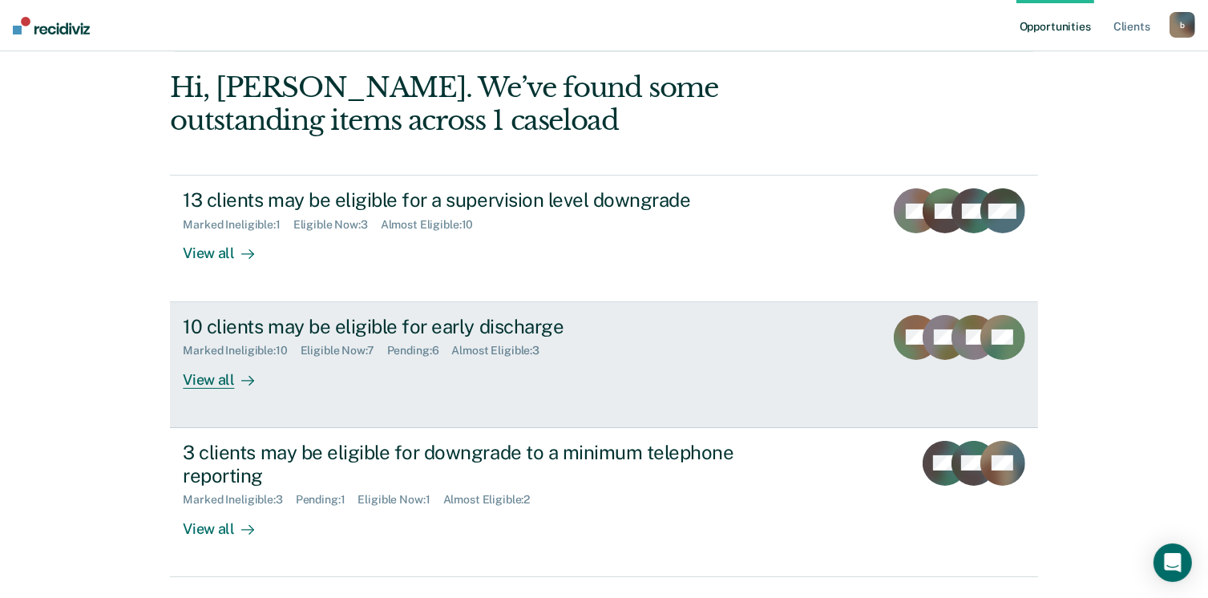
scroll to position [218, 0]
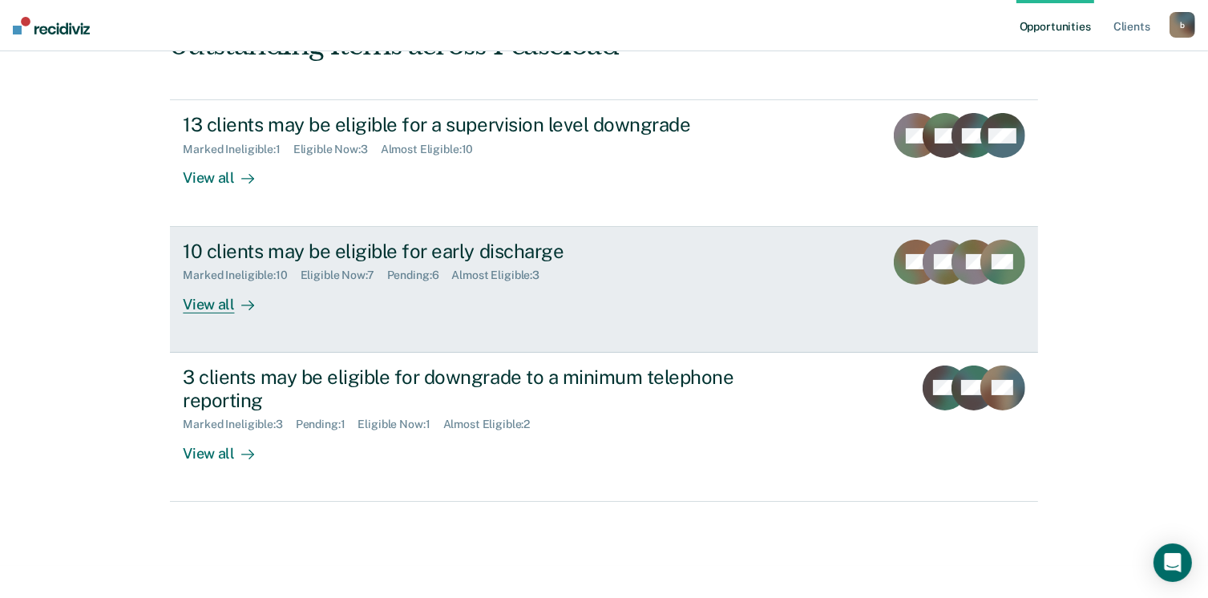
click at [200, 299] on div "View all" at bounding box center [228, 297] width 90 height 31
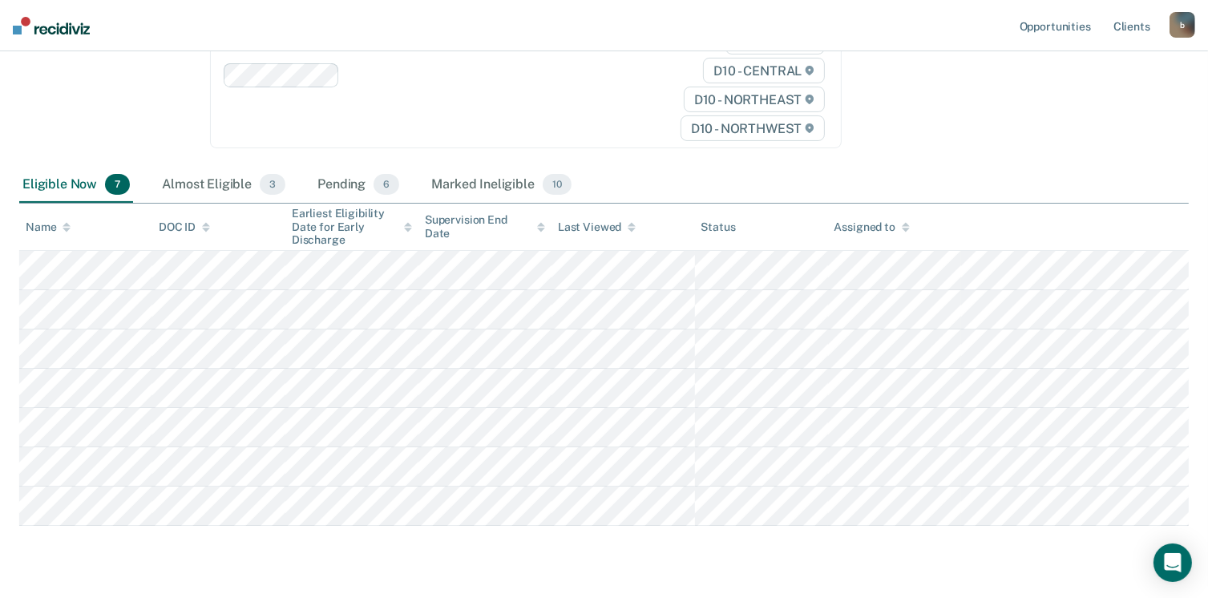
scroll to position [240, 0]
